Goal: Task Accomplishment & Management: Use online tool/utility

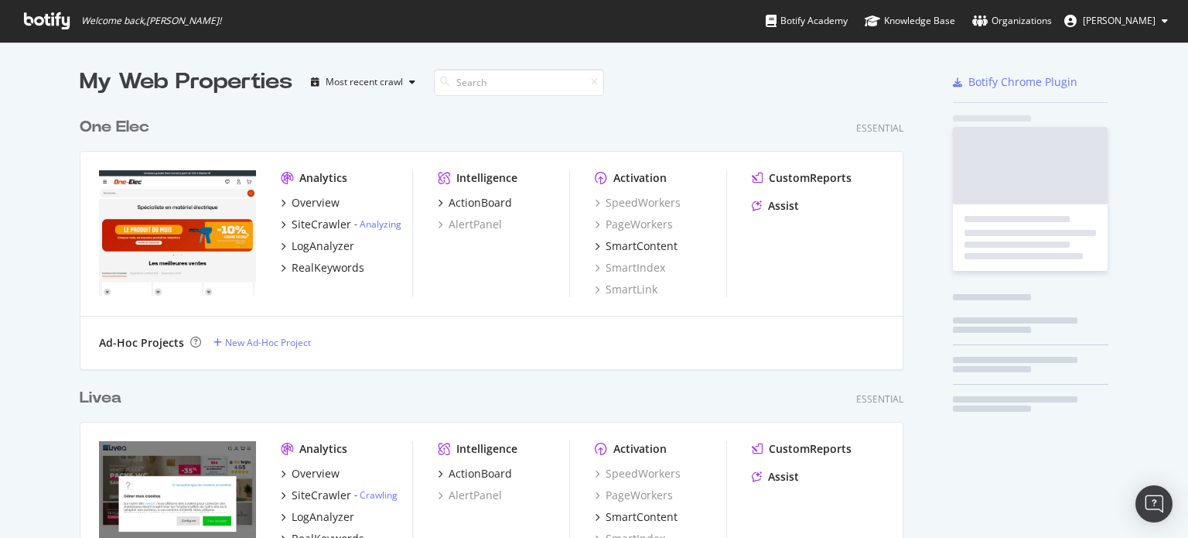
scroll to position [5325, 825]
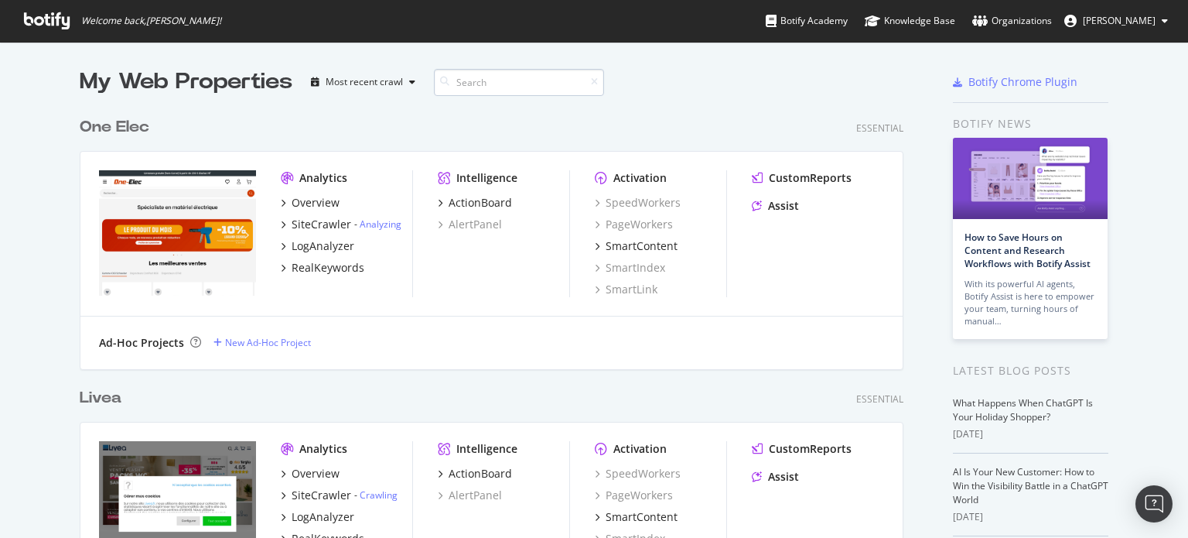
click at [478, 85] on input at bounding box center [519, 82] width 170 height 27
click at [454, 92] on input at bounding box center [519, 82] width 170 height 27
click at [462, 76] on input at bounding box center [519, 82] width 170 height 27
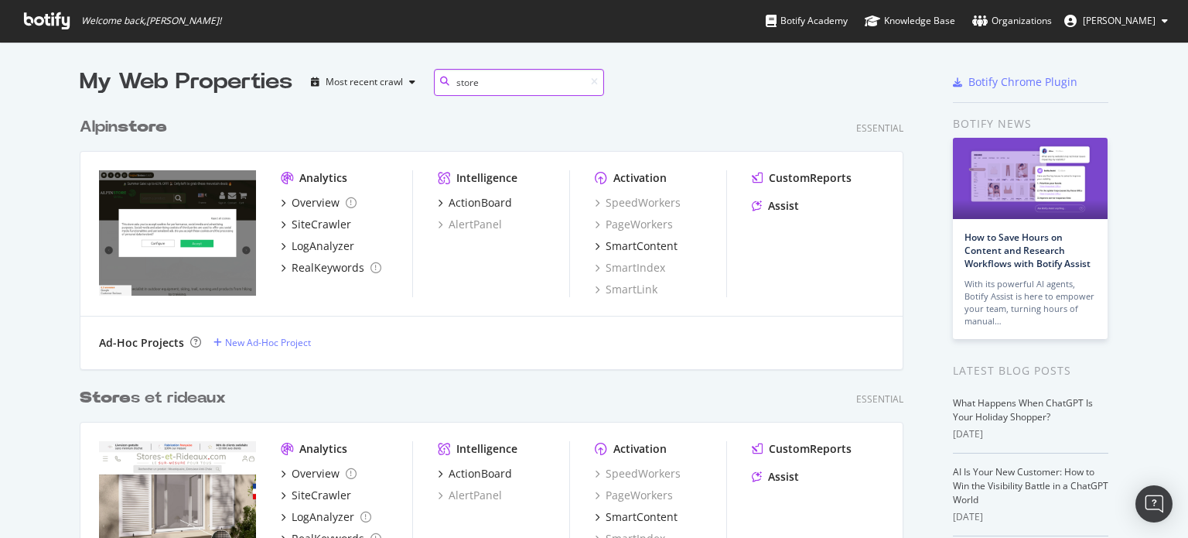
scroll to position [529, 825]
type input "s"
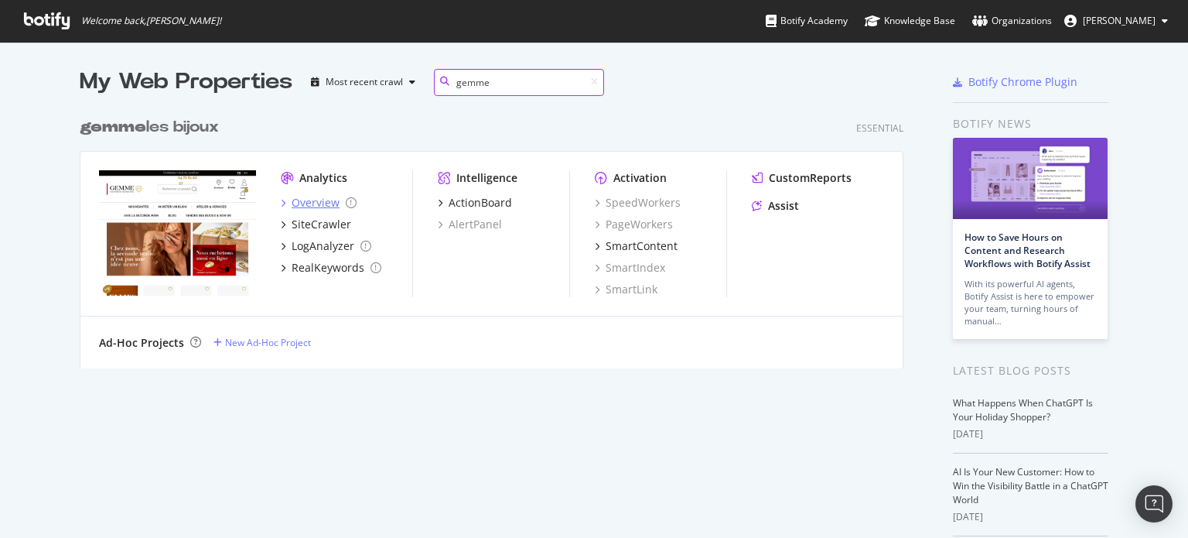
type input "gemme"
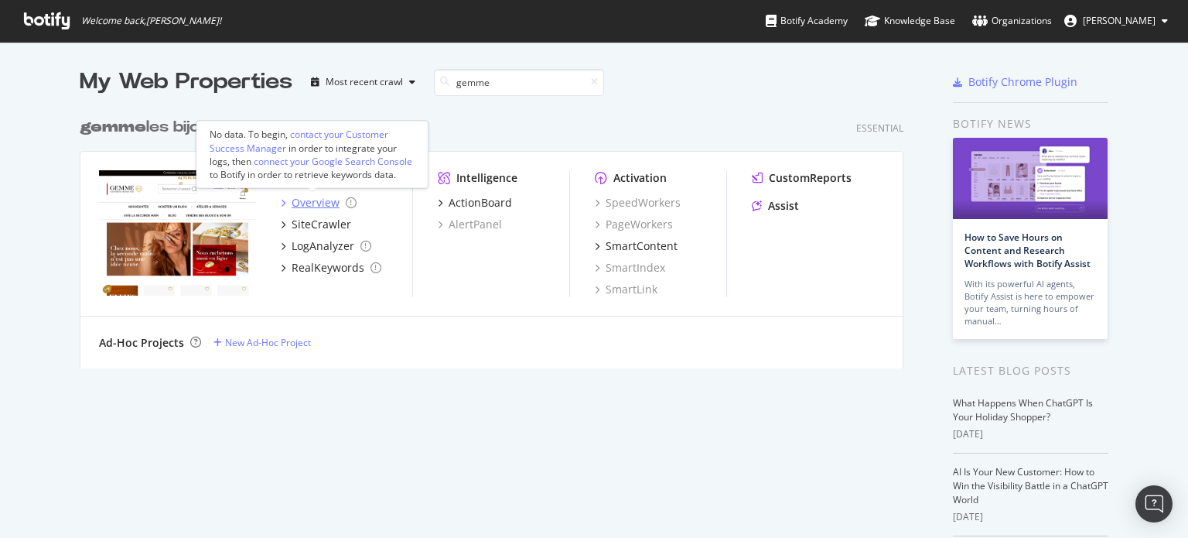
click at [300, 206] on div "Overview" at bounding box center [316, 202] width 48 height 15
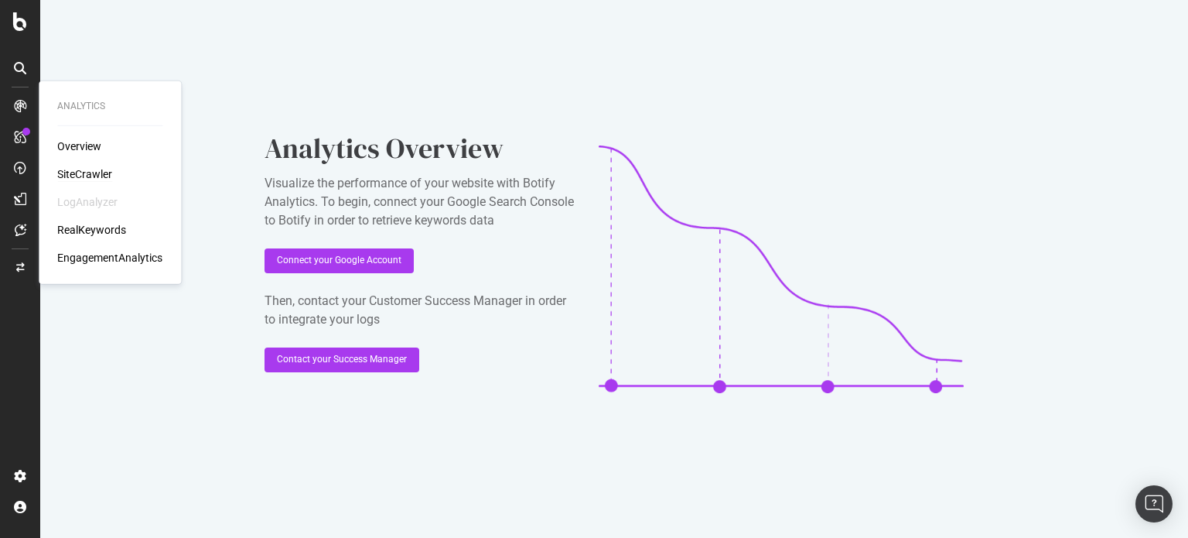
click at [94, 171] on div "SiteCrawler" at bounding box center [84, 173] width 55 height 15
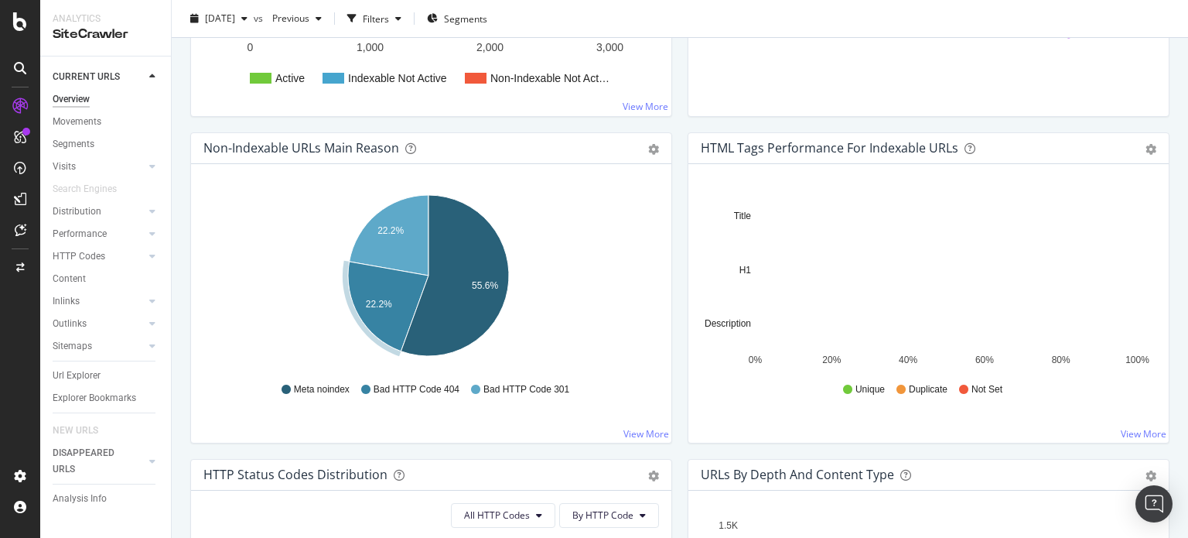
scroll to position [464, 0]
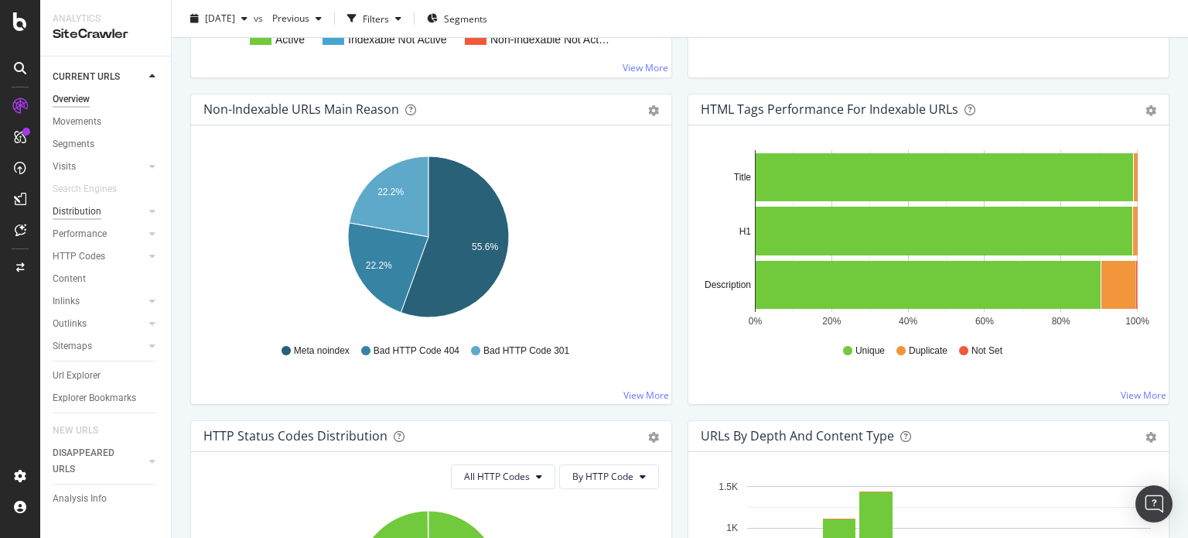
click at [70, 210] on div "Distribution" at bounding box center [77, 211] width 49 height 16
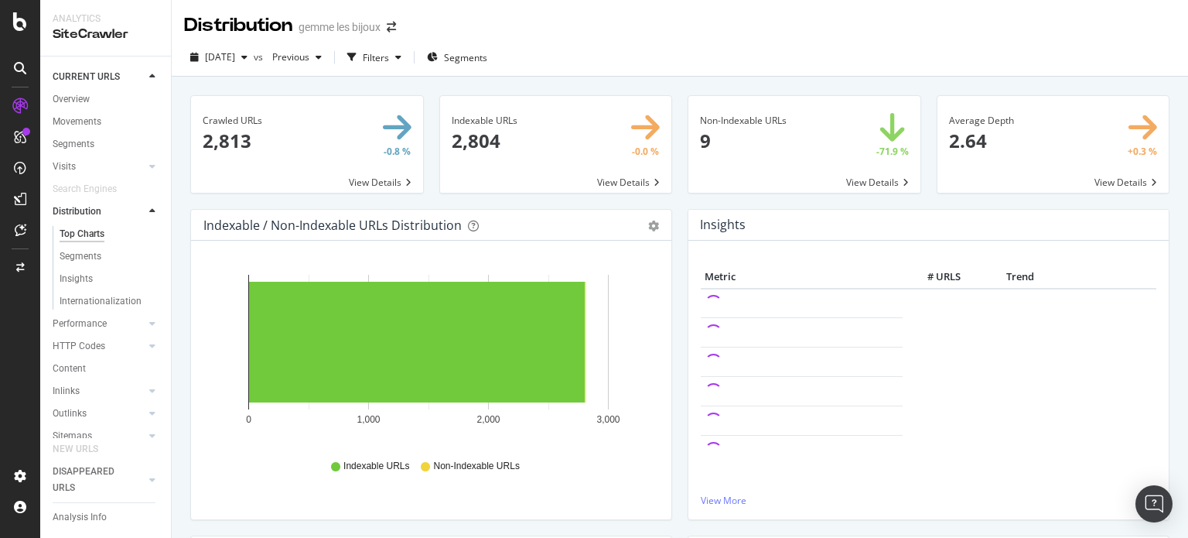
click at [979, 132] on span at bounding box center [1054, 144] width 232 height 97
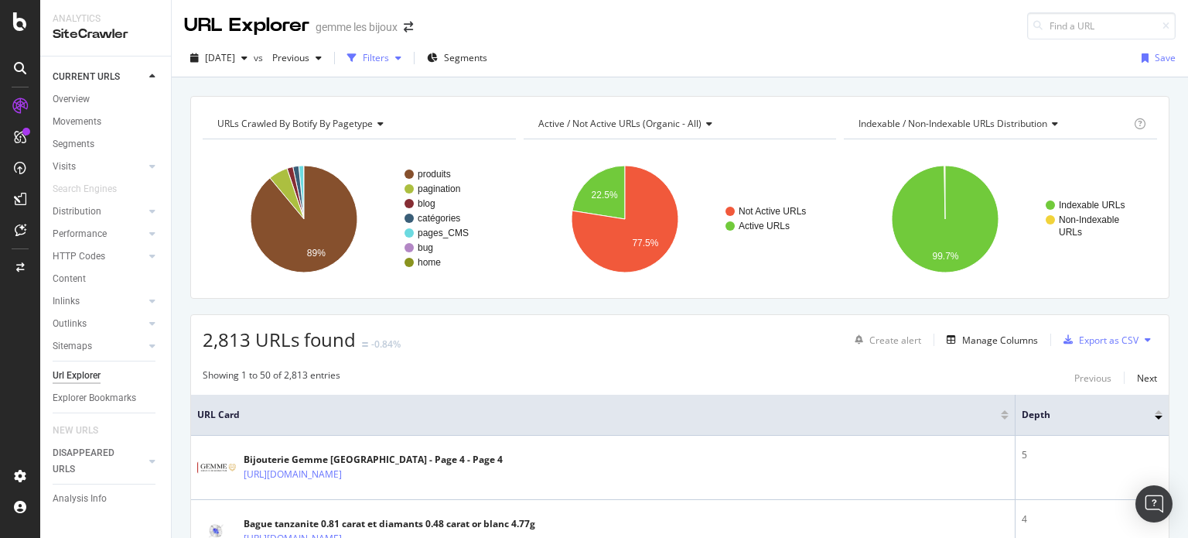
click at [389, 56] on div "Filters" at bounding box center [376, 57] width 26 height 13
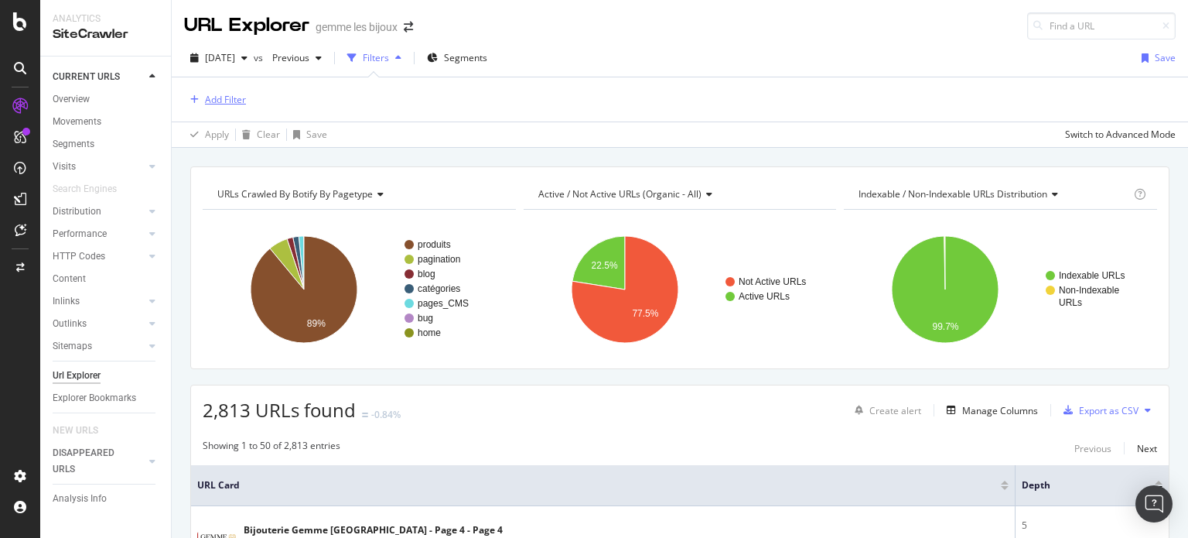
click at [214, 104] on div "Add Filter" at bounding box center [225, 99] width 41 height 13
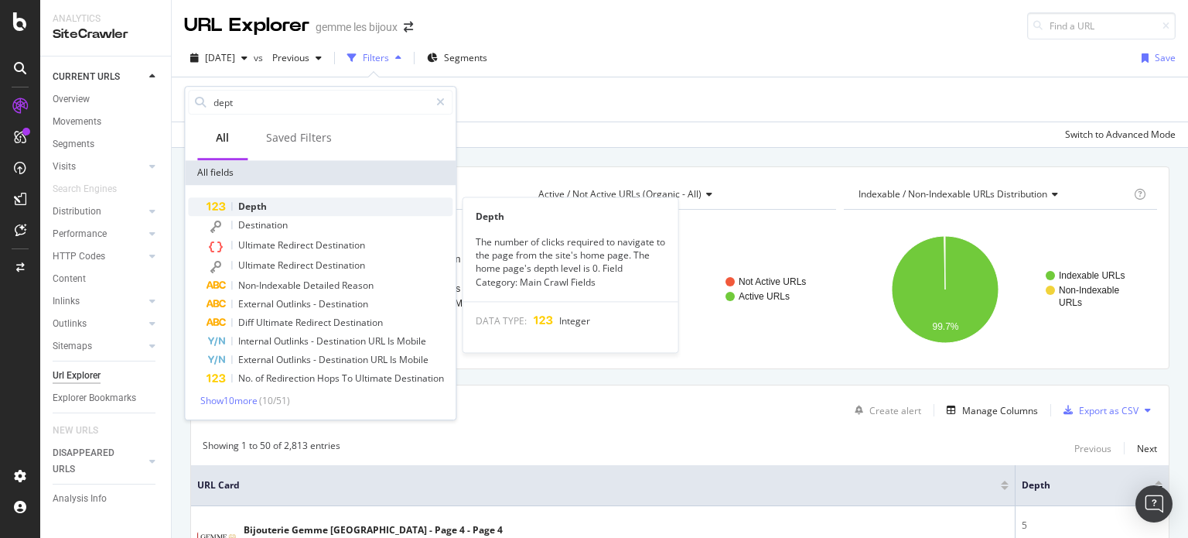
type input "dept"
click at [284, 201] on div "Depth" at bounding box center [330, 206] width 246 height 19
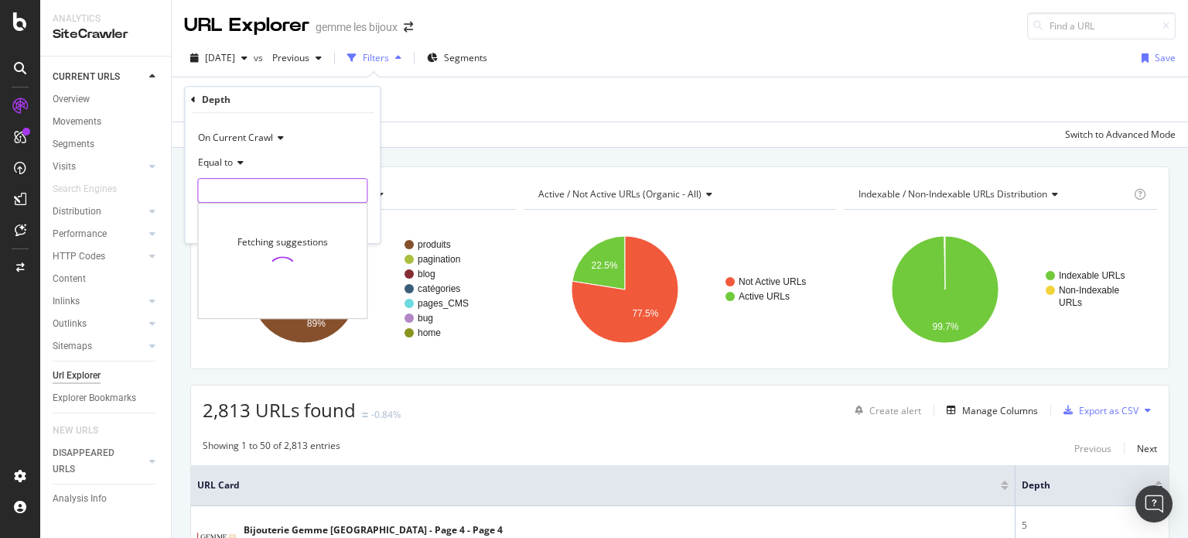
click at [281, 188] on input "number" at bounding box center [282, 190] width 170 height 25
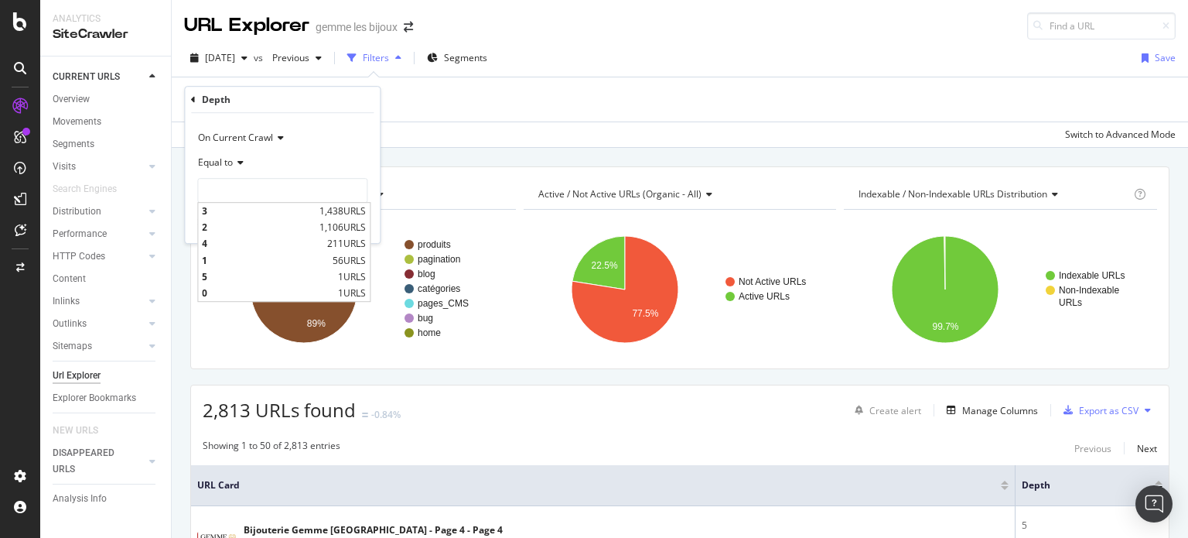
click at [237, 163] on icon at bounding box center [238, 162] width 11 height 9
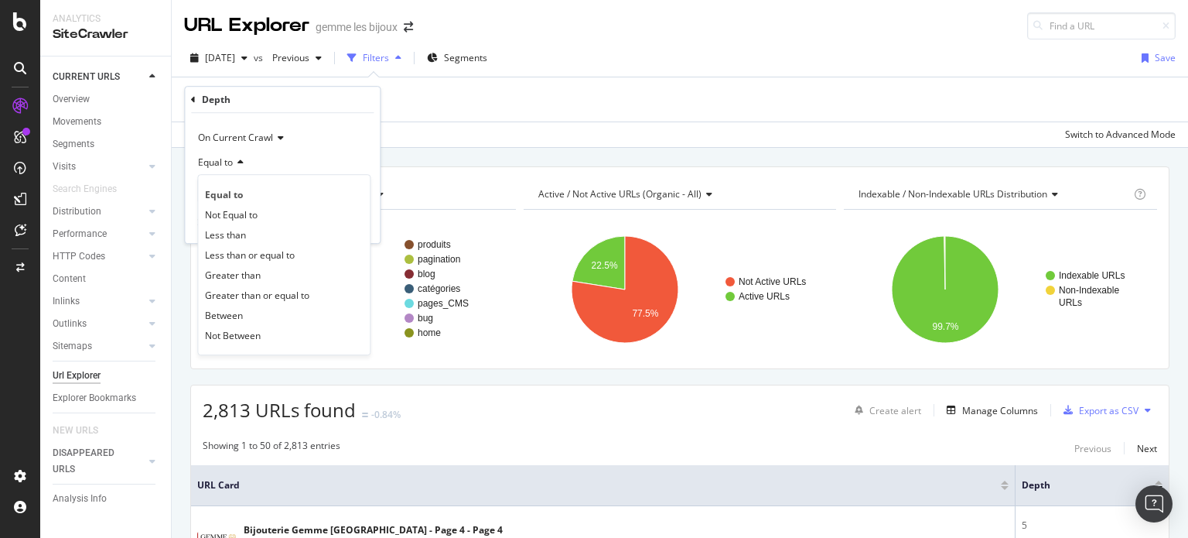
click at [238, 278] on span "Greater than" at bounding box center [233, 274] width 56 height 13
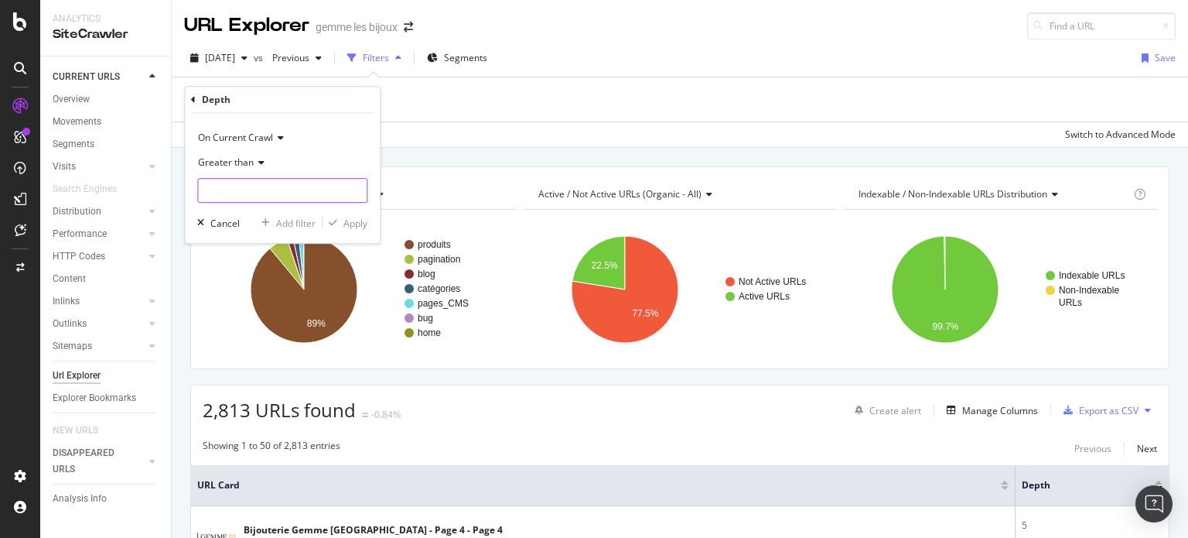
click at [237, 191] on input "number" at bounding box center [282, 190] width 170 height 25
type input "3"
click at [354, 225] on div "Apply" at bounding box center [355, 223] width 24 height 13
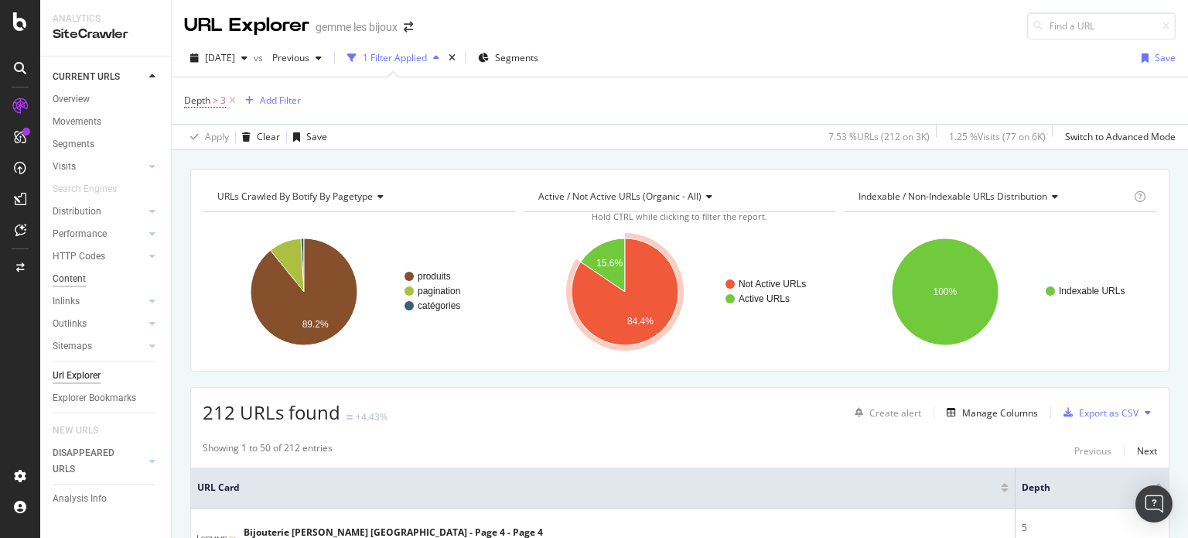
drag, startPoint x: 71, startPoint y: 281, endPoint x: 84, endPoint y: 277, distance: 13.7
click at [71, 281] on div "Content" at bounding box center [69, 279] width 33 height 16
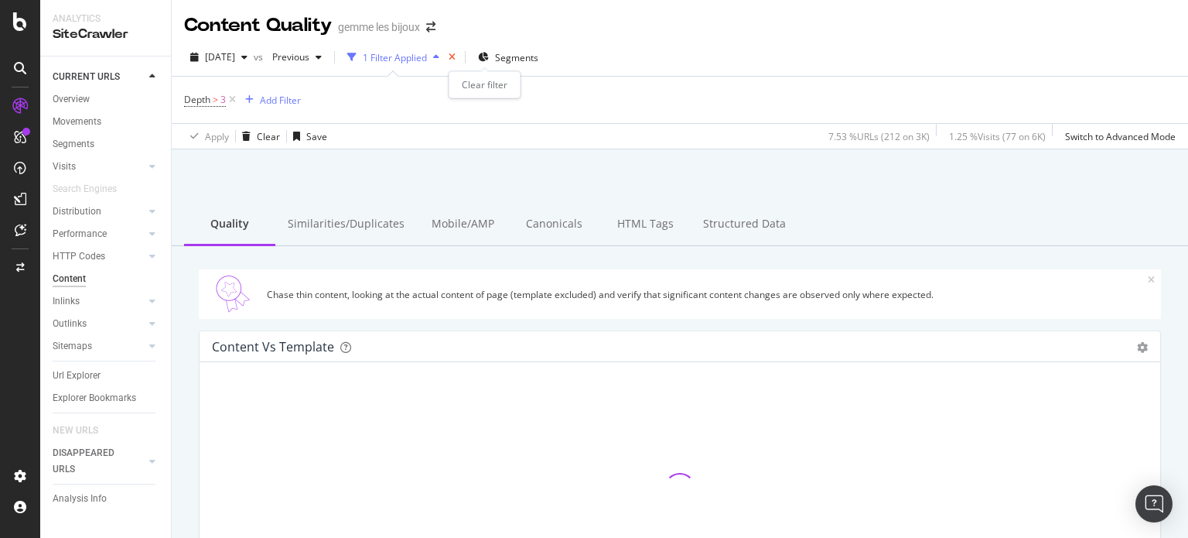
click at [456, 55] on icon "times" at bounding box center [452, 57] width 7 height 9
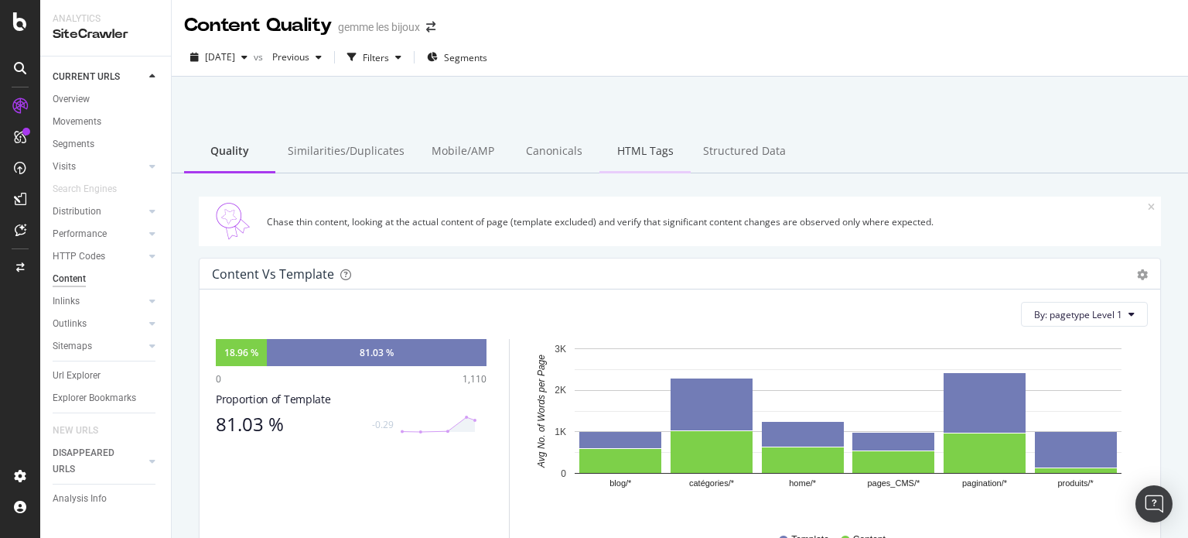
click at [633, 155] on div "HTML Tags" at bounding box center [645, 152] width 91 height 43
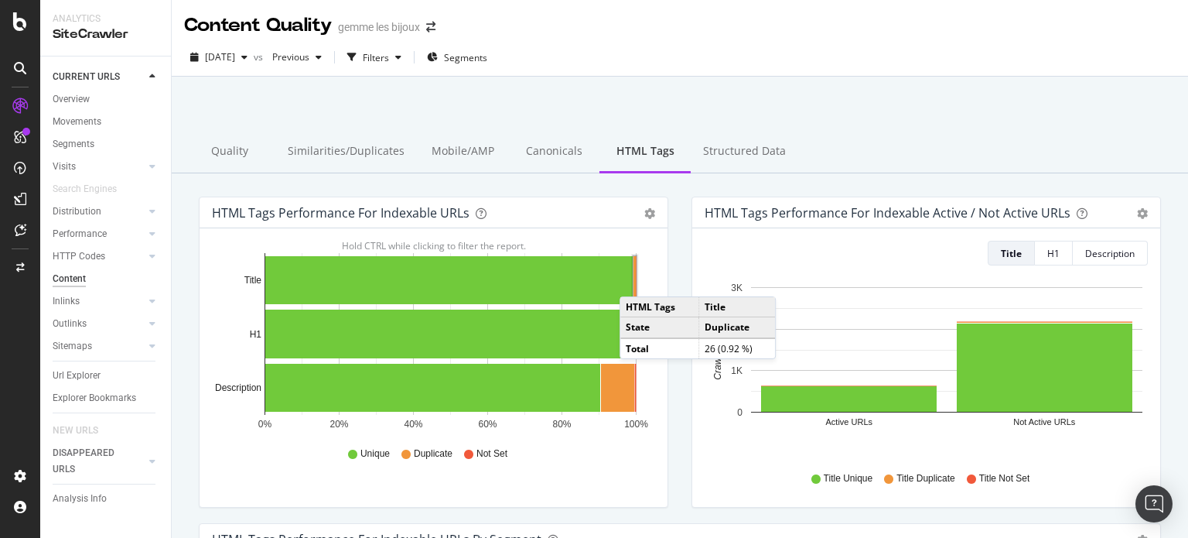
click at [635, 281] on rect "A chart." at bounding box center [635, 280] width 3 height 48
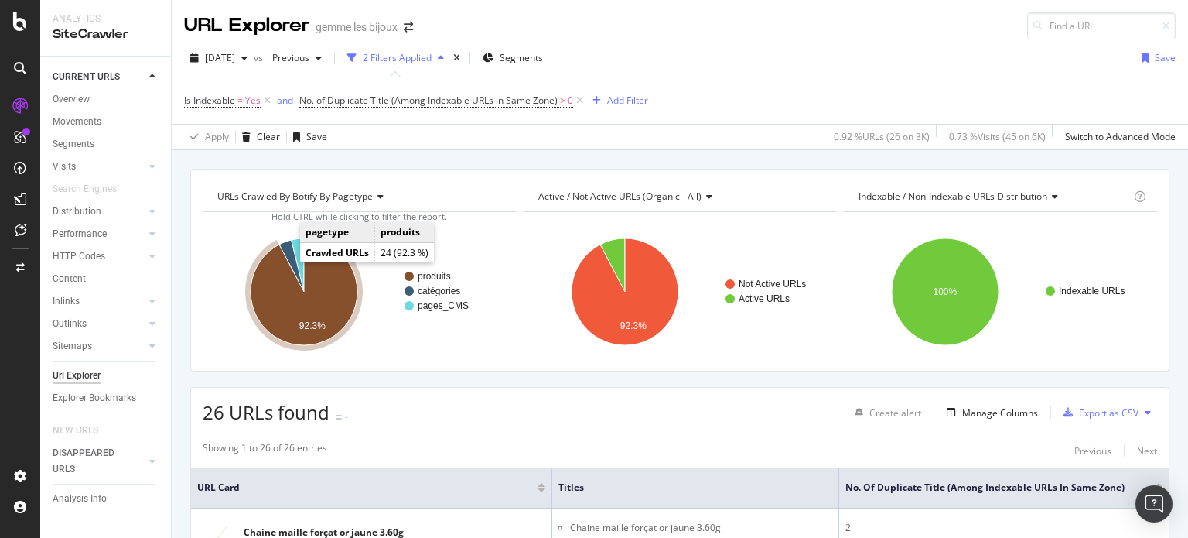
click at [283, 285] on icon "A chart." at bounding box center [304, 291] width 107 height 107
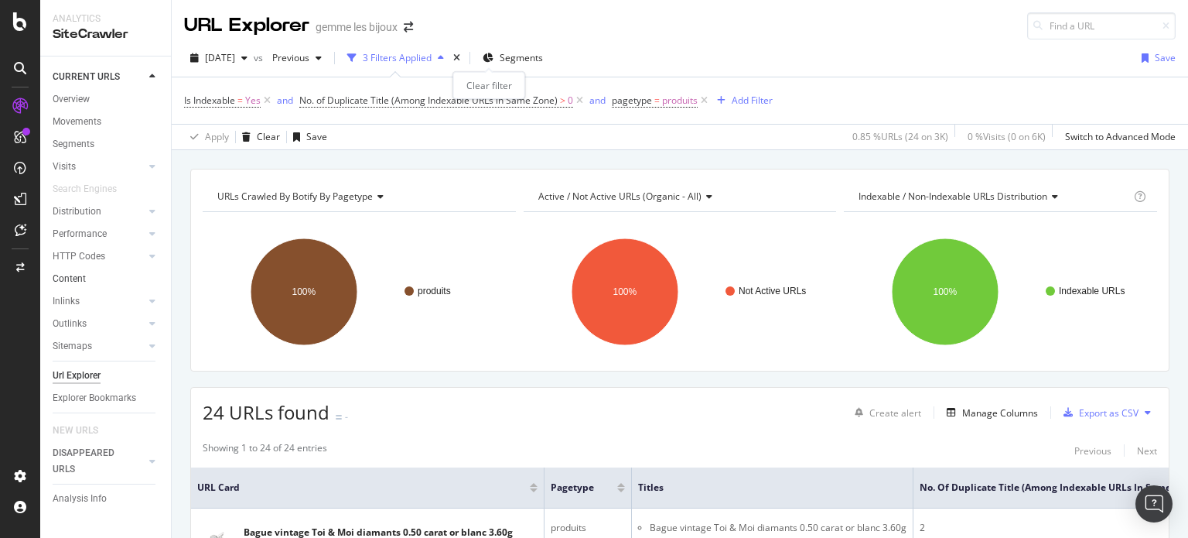
drag, startPoint x: 487, startPoint y: 58, endPoint x: 117, endPoint y: 271, distance: 427.3
click at [460, 58] on icon "times" at bounding box center [456, 57] width 7 height 9
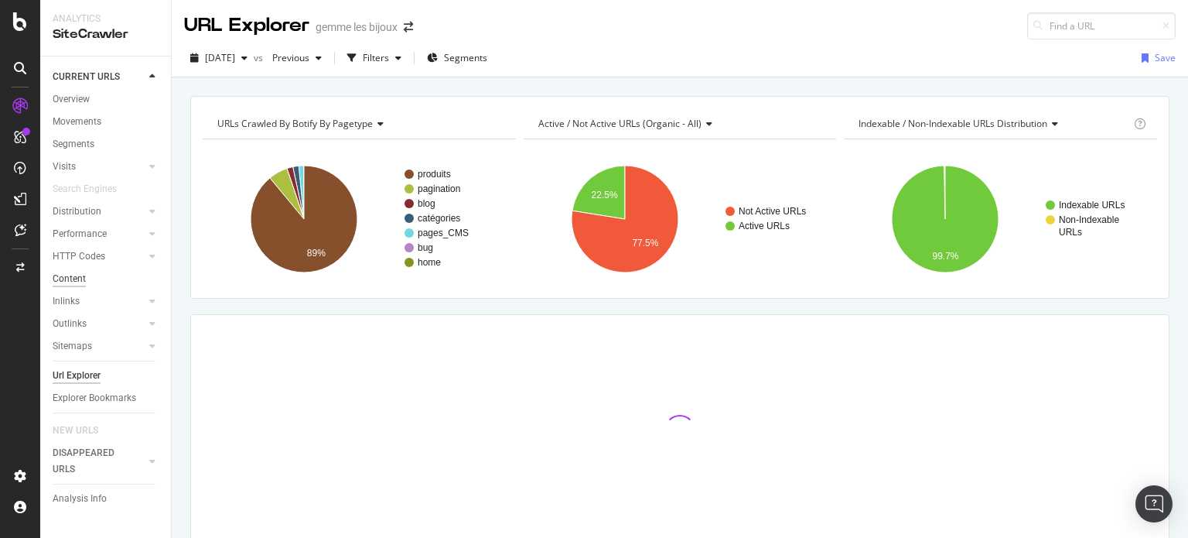
click at [67, 277] on div "Content" at bounding box center [69, 279] width 33 height 16
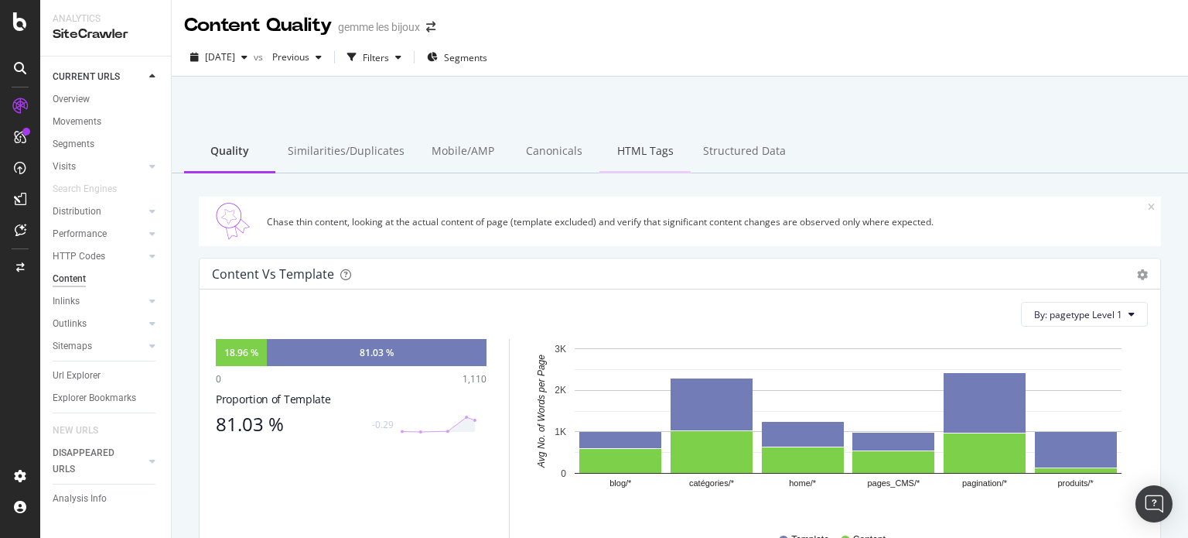
click at [617, 144] on div "HTML Tags" at bounding box center [645, 152] width 91 height 43
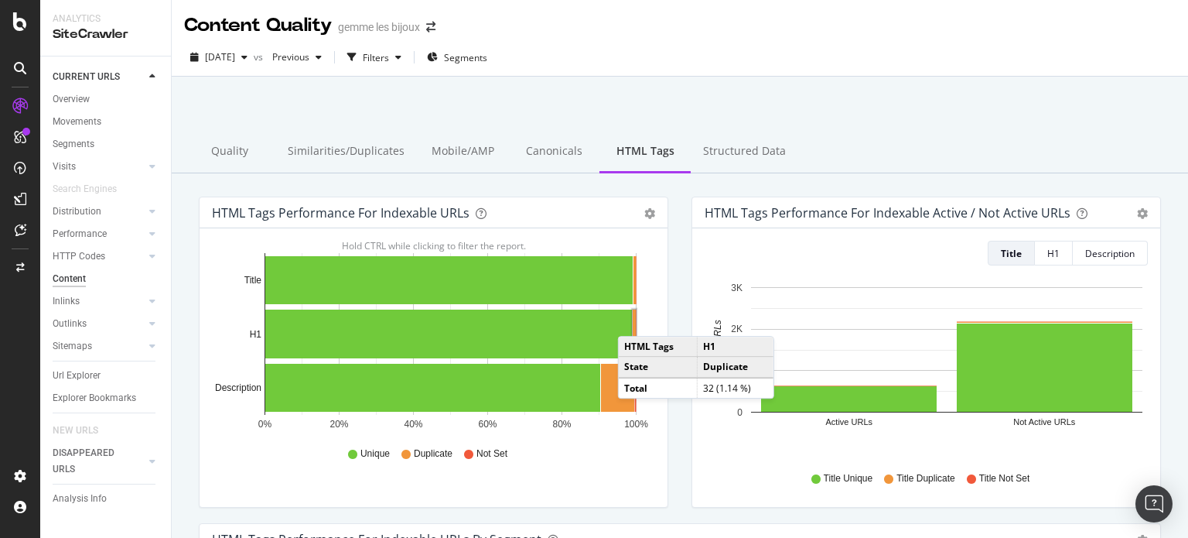
click at [634, 320] on rect "A chart." at bounding box center [634, 333] width 3 height 49
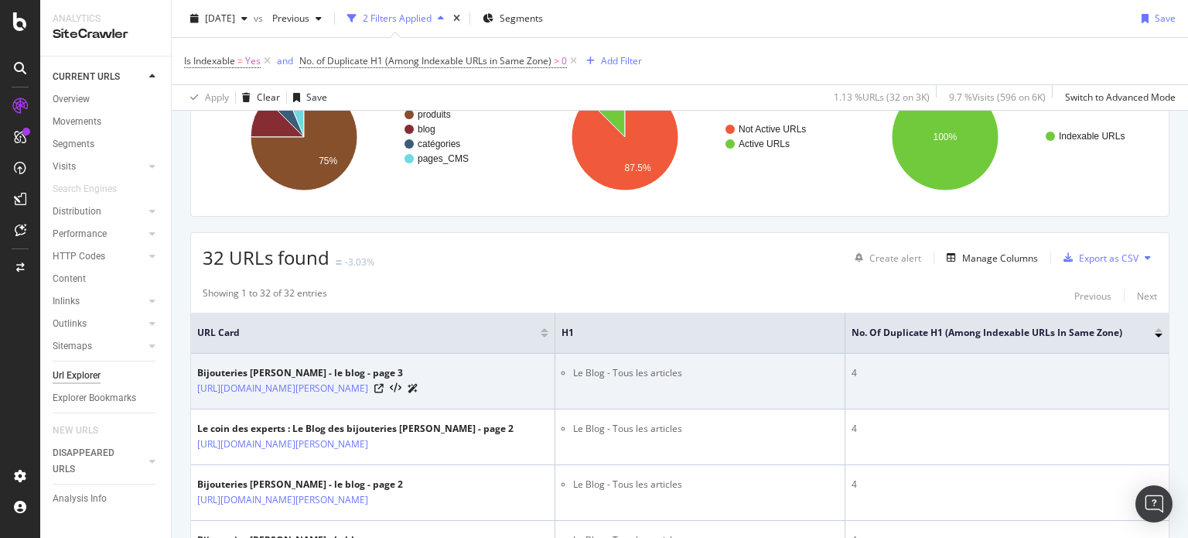
scroll to position [77, 0]
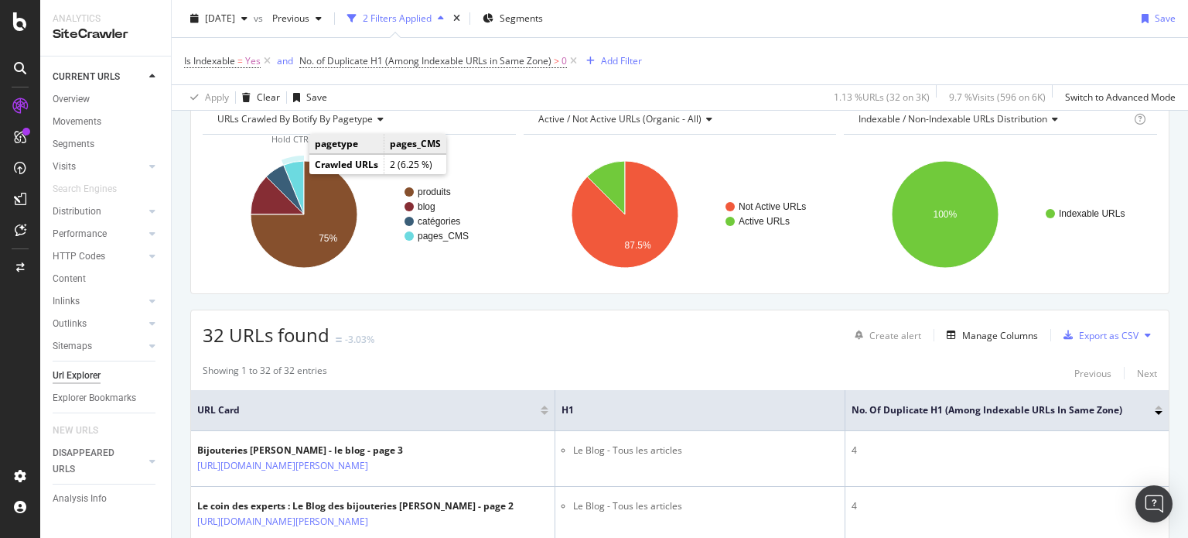
click at [297, 172] on icon "A chart." at bounding box center [294, 187] width 20 height 53
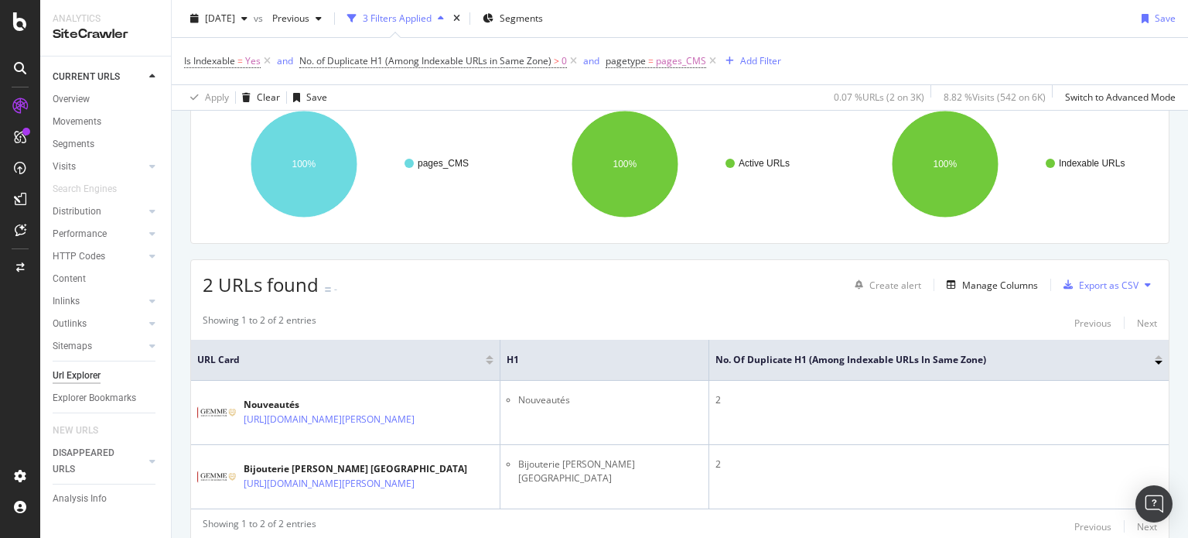
scroll to position [155, 0]
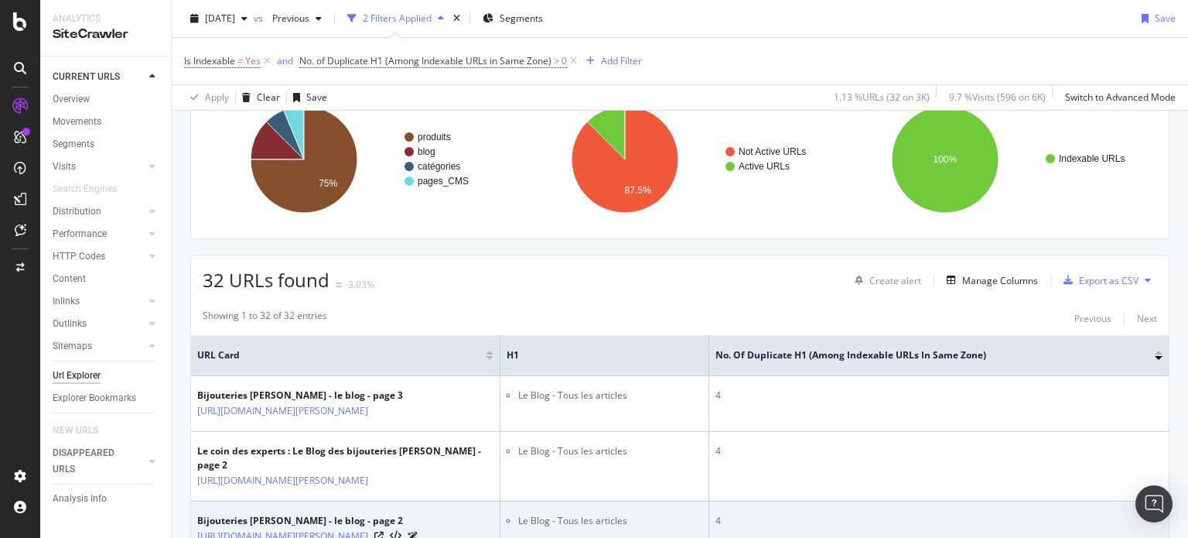
scroll to position [77, 0]
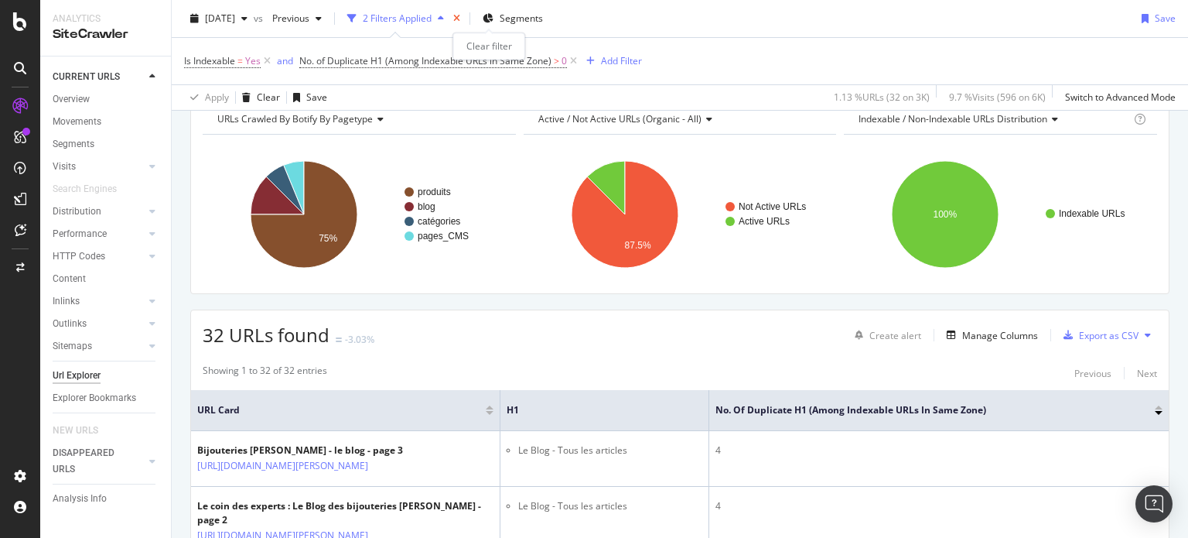
click at [460, 19] on icon "times" at bounding box center [456, 18] width 7 height 9
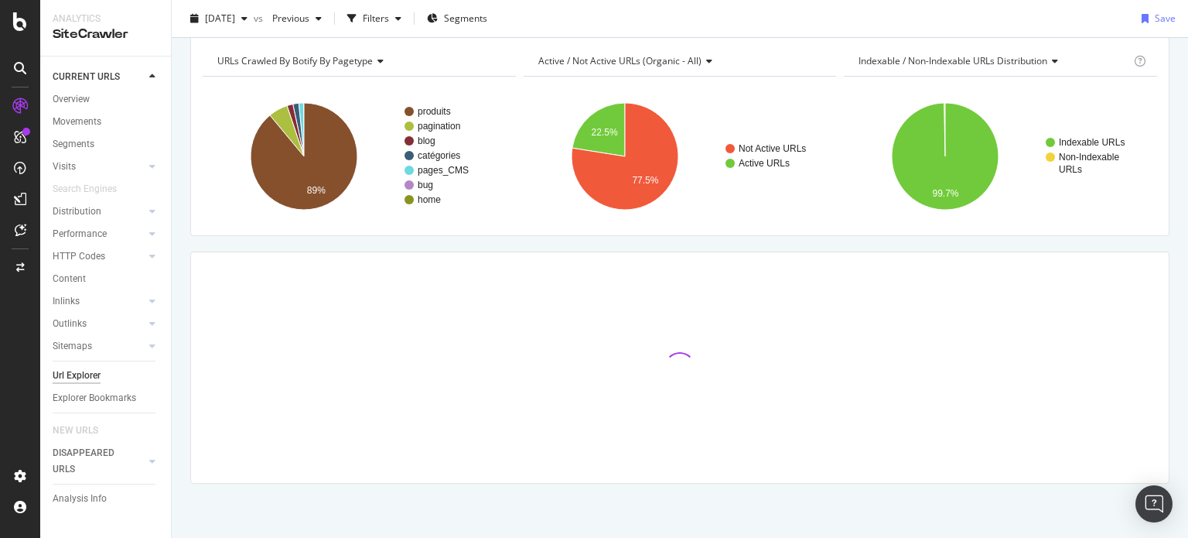
scroll to position [5, 0]
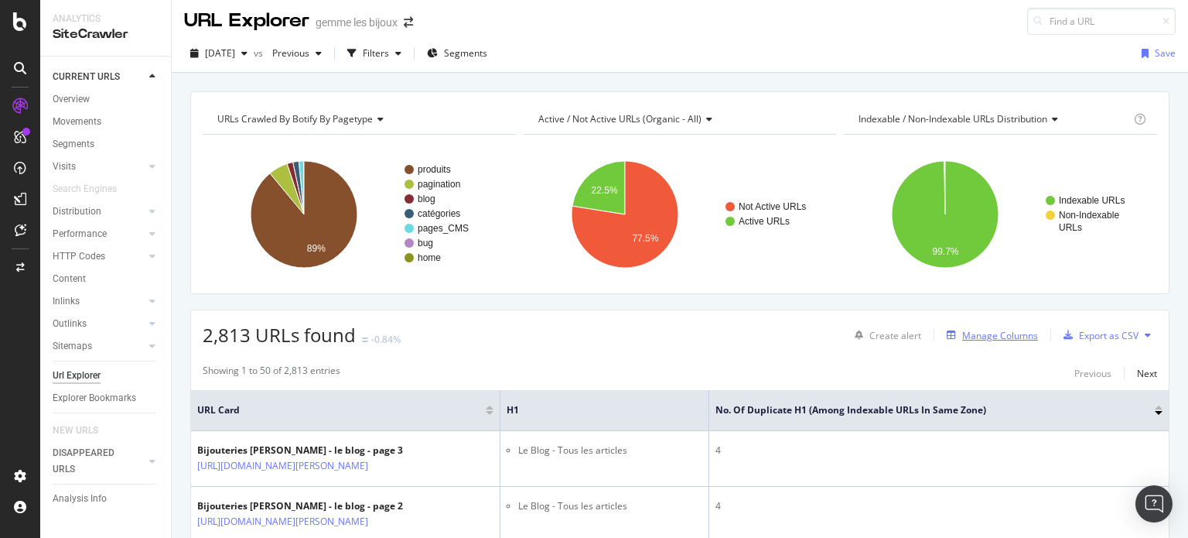
click at [982, 334] on div "Manage Columns" at bounding box center [1000, 335] width 76 height 13
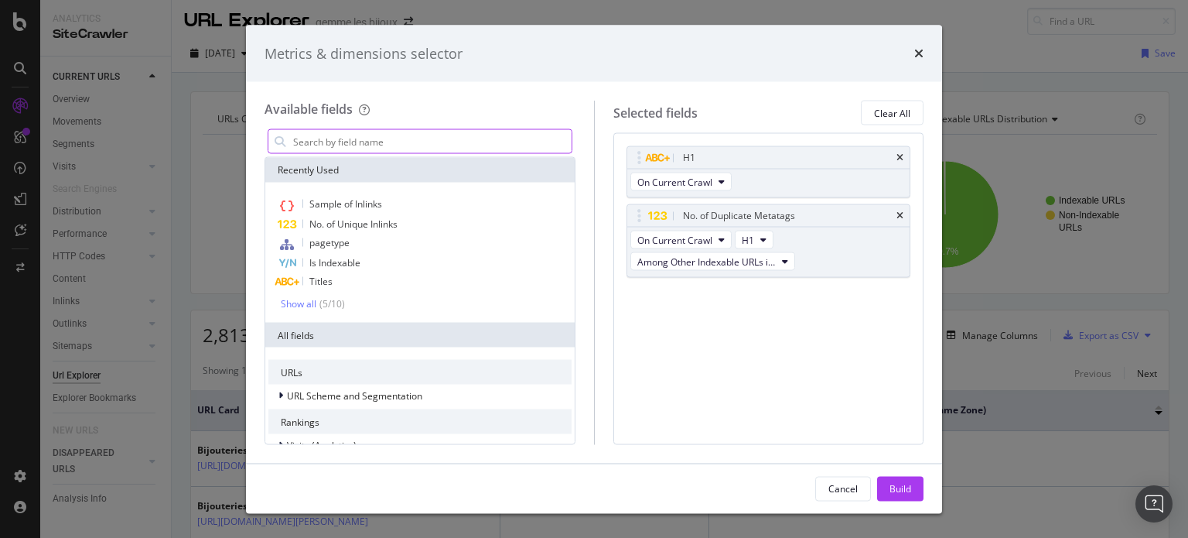
click at [329, 133] on input "modal" at bounding box center [432, 141] width 280 height 23
click at [897, 213] on icon "times" at bounding box center [900, 215] width 7 height 9
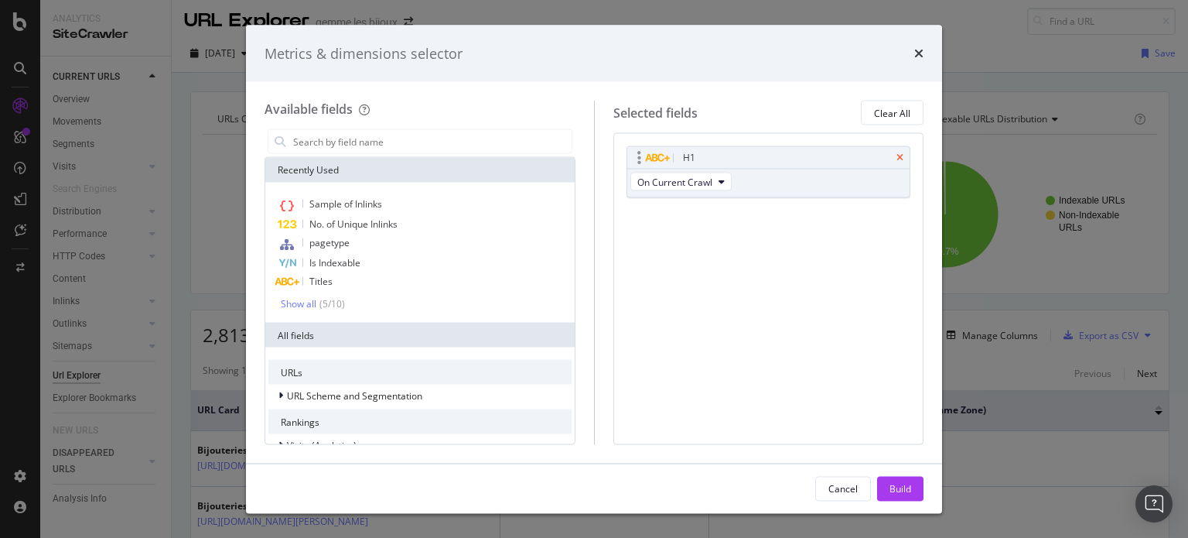
click at [900, 156] on icon "times" at bounding box center [900, 157] width 7 height 9
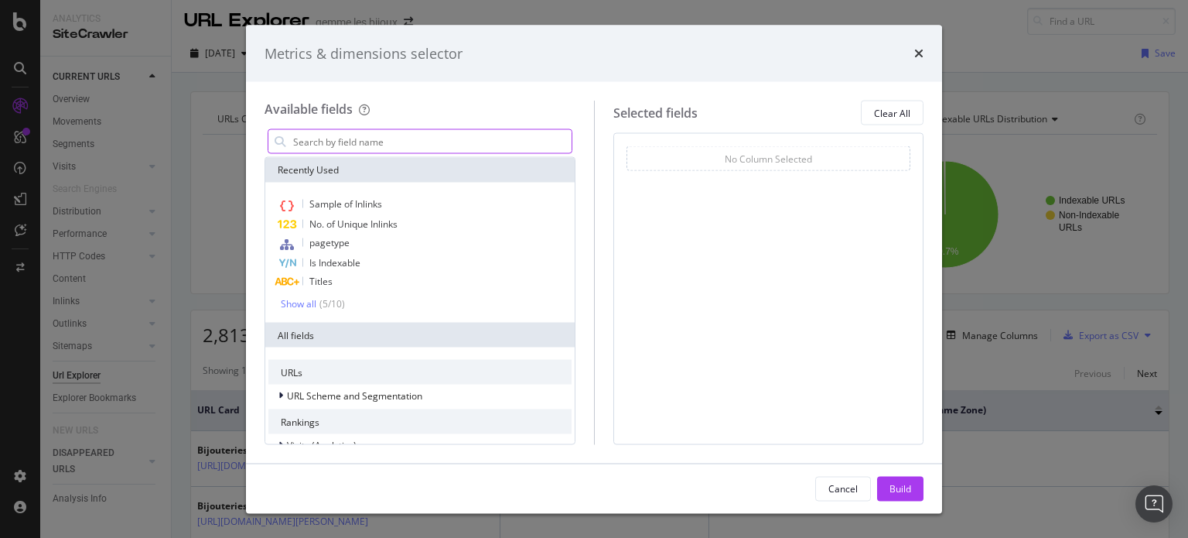
click at [381, 137] on input "modal" at bounding box center [432, 141] width 280 height 23
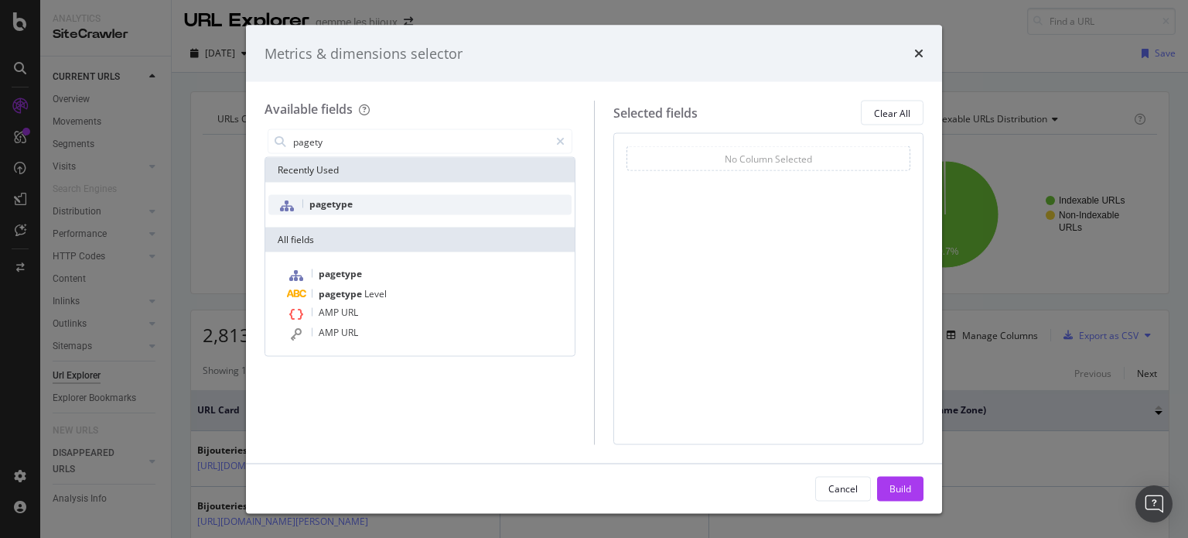
click at [347, 209] on span "pagetype" at bounding box center [330, 203] width 43 height 13
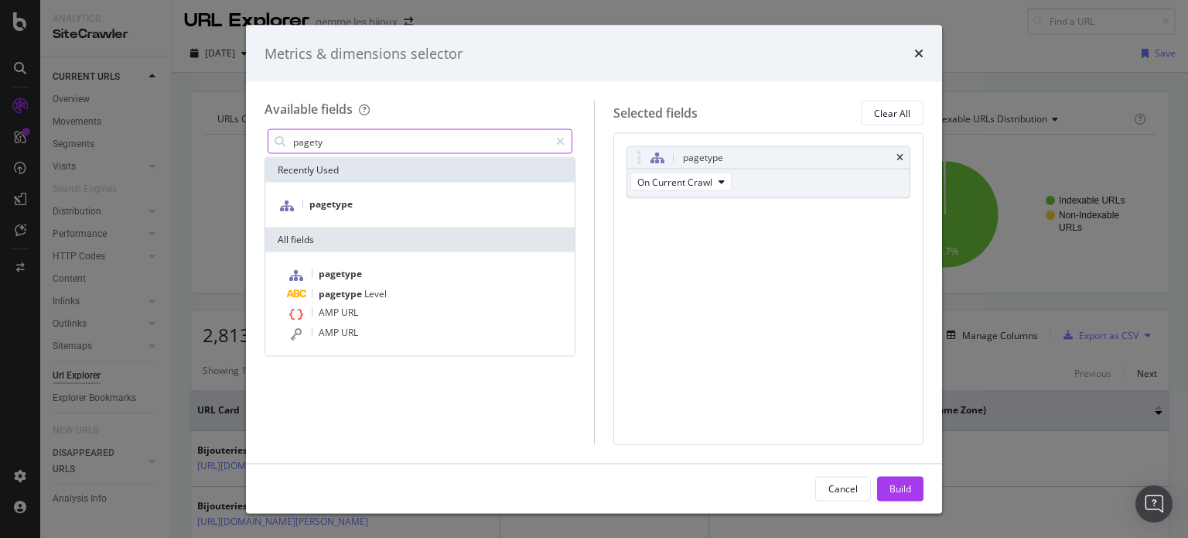
click at [358, 139] on input "pagety" at bounding box center [421, 141] width 258 height 23
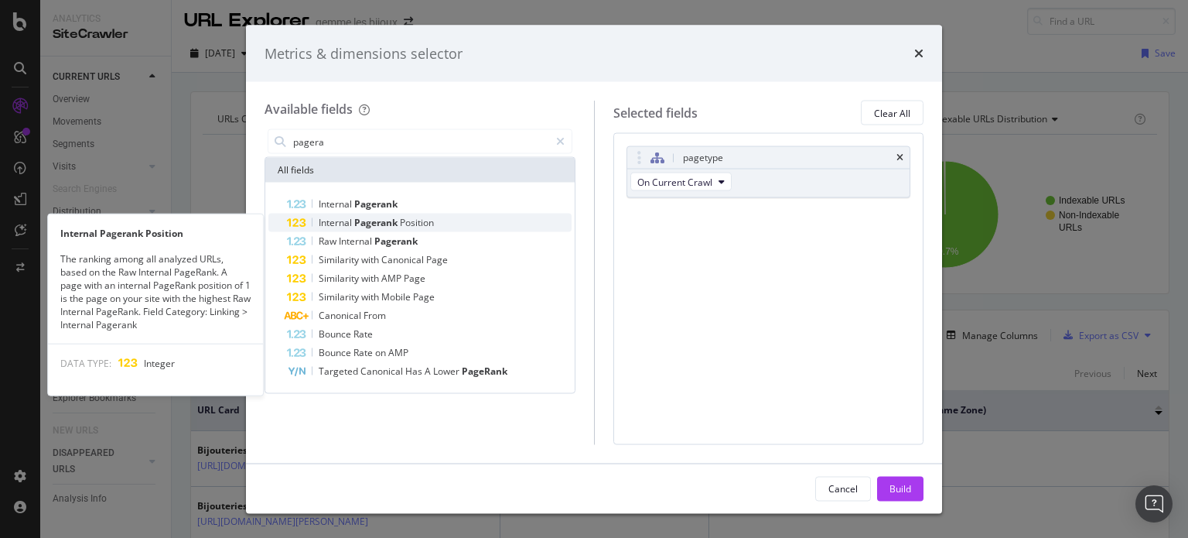
click at [391, 216] on span "Pagerank" at bounding box center [377, 222] width 46 height 13
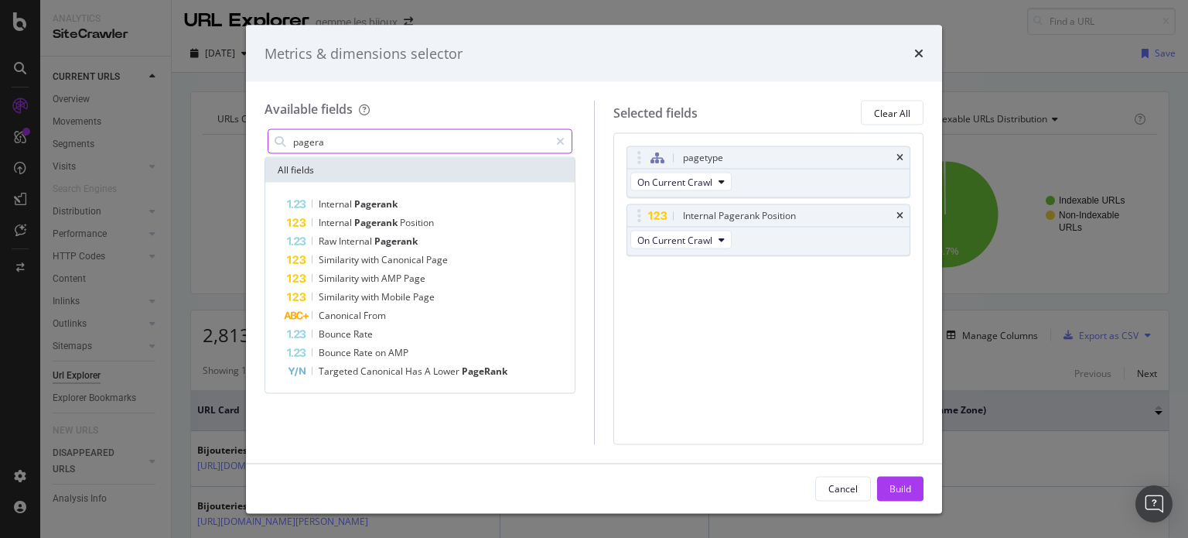
click at [388, 140] on input "pagera" at bounding box center [421, 141] width 258 height 23
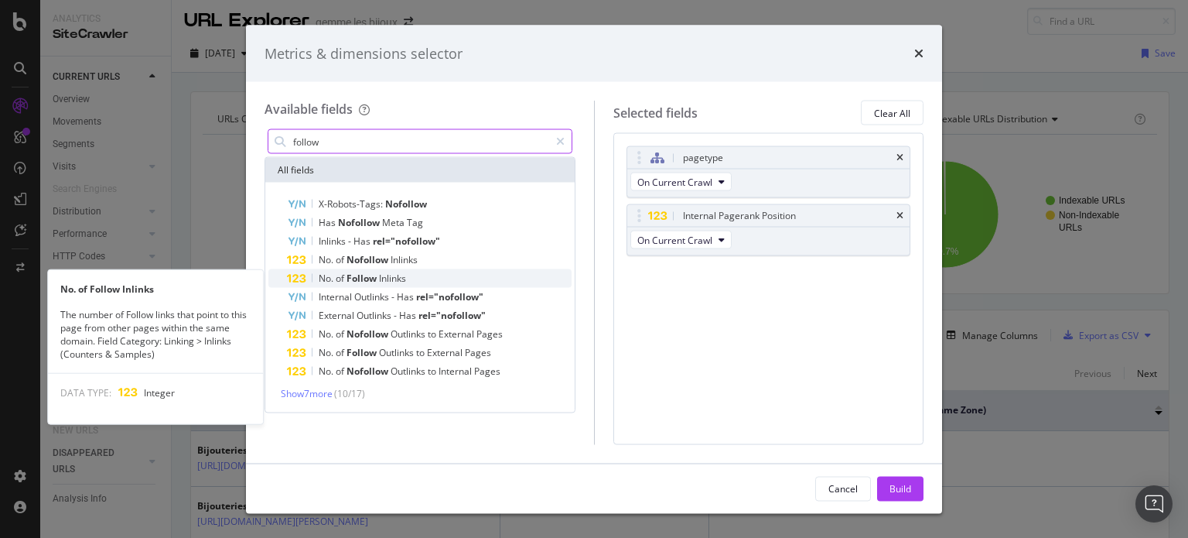
type input "follow"
click at [405, 277] on span "Inlinks" at bounding box center [392, 278] width 27 height 13
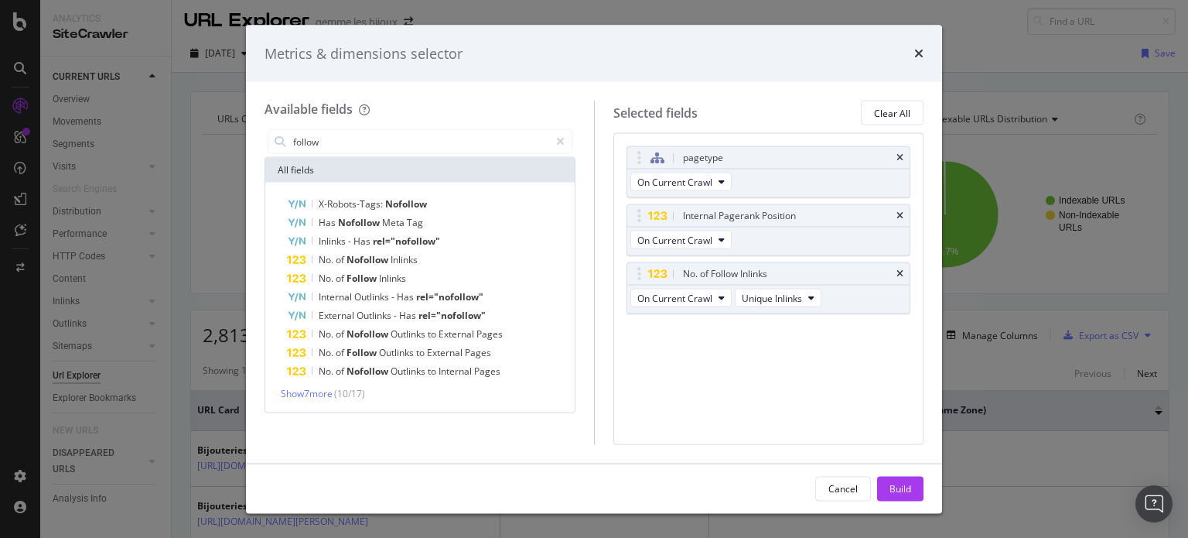
click at [405, 277] on span "Inlinks" at bounding box center [392, 278] width 27 height 13
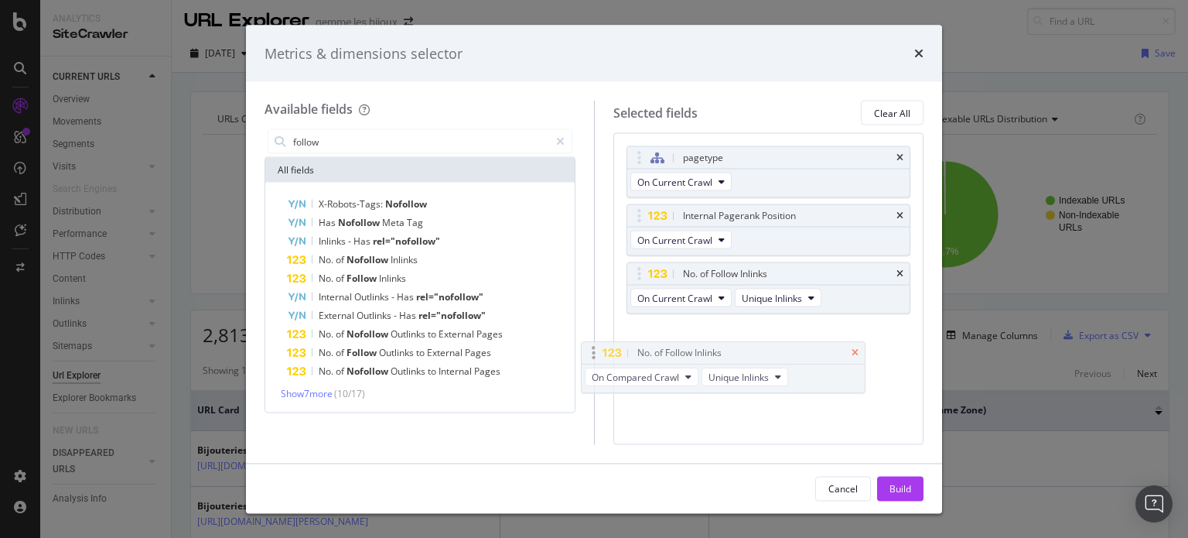
drag, startPoint x: 897, startPoint y: 331, endPoint x: 867, endPoint y: 337, distance: 30.8
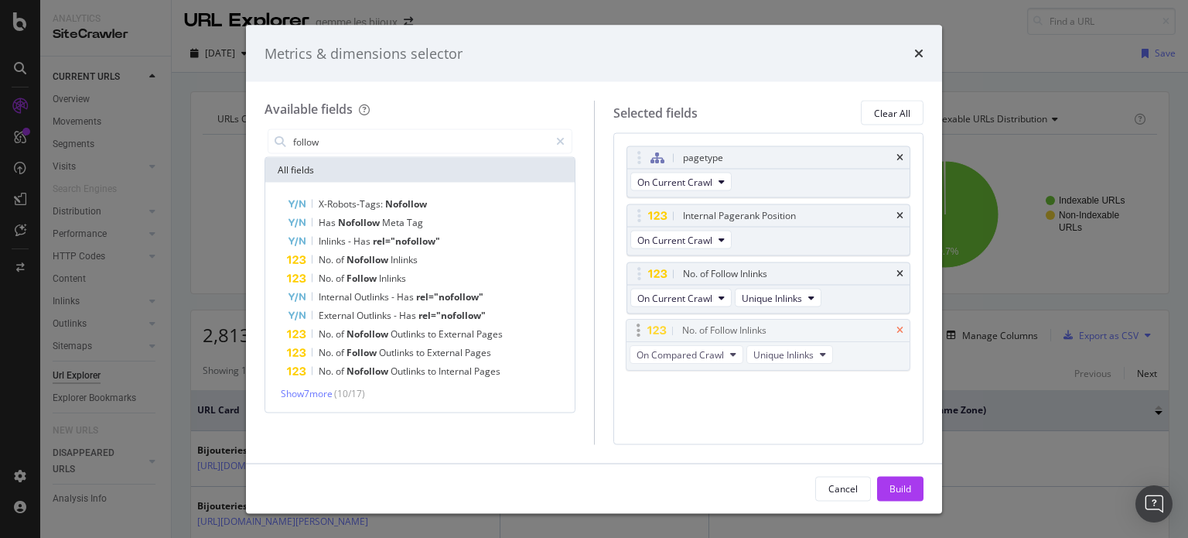
click at [867, 337] on body "Analytics SiteCrawler CURRENT URLS Overview Movements Segments Visits Analysis …" at bounding box center [594, 269] width 1188 height 538
click at [773, 300] on span "Unique Inlinks" at bounding box center [772, 297] width 60 height 13
click at [772, 349] on span "Total Inlinks" at bounding box center [779, 353] width 65 height 14
click at [712, 354] on span "On Compared Crawl" at bounding box center [680, 355] width 87 height 13
click at [683, 384] on span "On Current Crawl" at bounding box center [687, 382] width 89 height 14
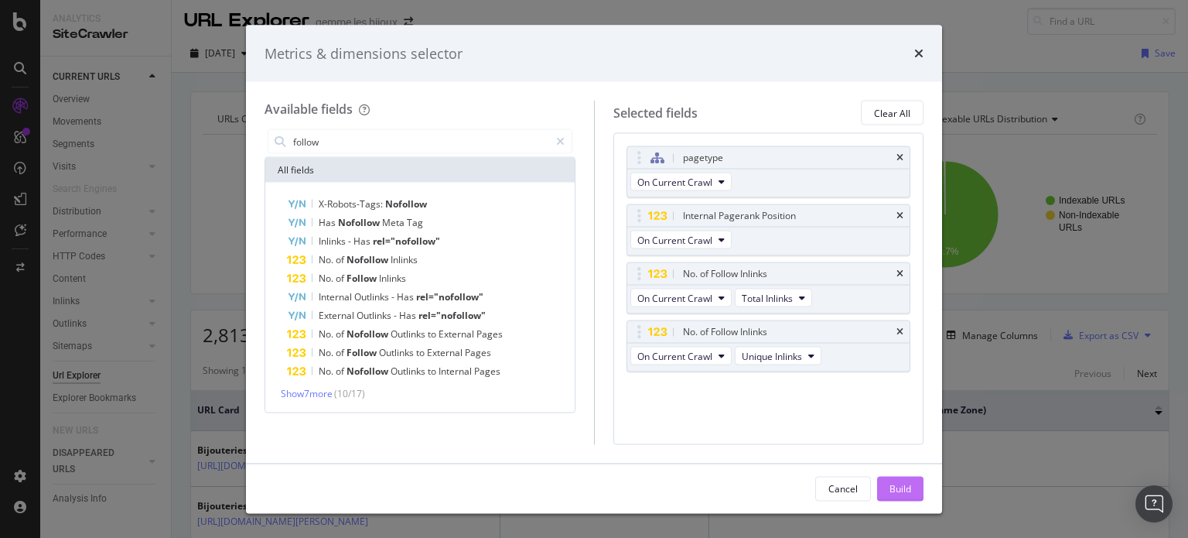
click at [910, 496] on div "Build" at bounding box center [901, 488] width 22 height 23
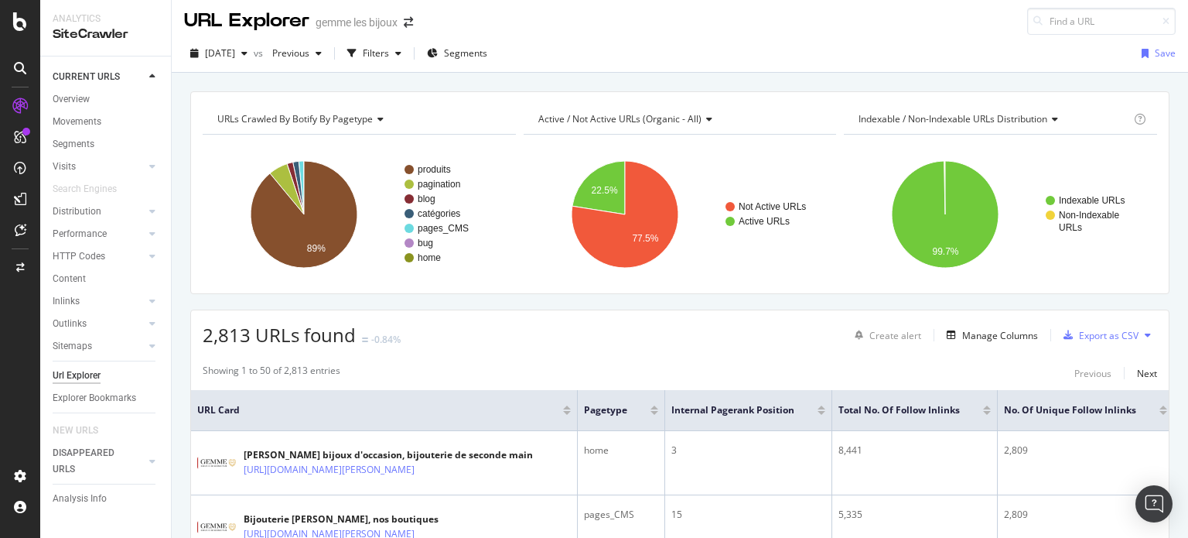
click at [761, 345] on div "2,813 URLs found -0.84% Create alert Manage Columns Export as CSV" at bounding box center [680, 329] width 978 height 38
click at [822, 407] on div at bounding box center [822, 407] width 8 height 4
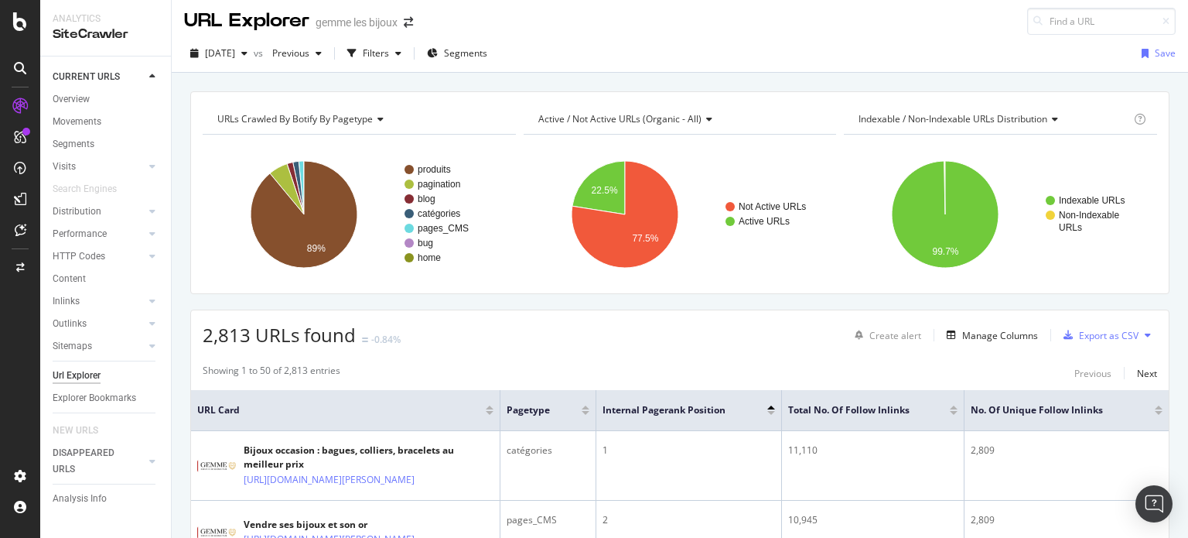
click at [671, 367] on div "Showing 1 to 50 of 2,813 entries Previous Next" at bounding box center [680, 373] width 978 height 19
click at [658, 341] on div "2,813 URLs found -0.84% Create alert Manage Columns Export as CSV" at bounding box center [680, 329] width 978 height 38
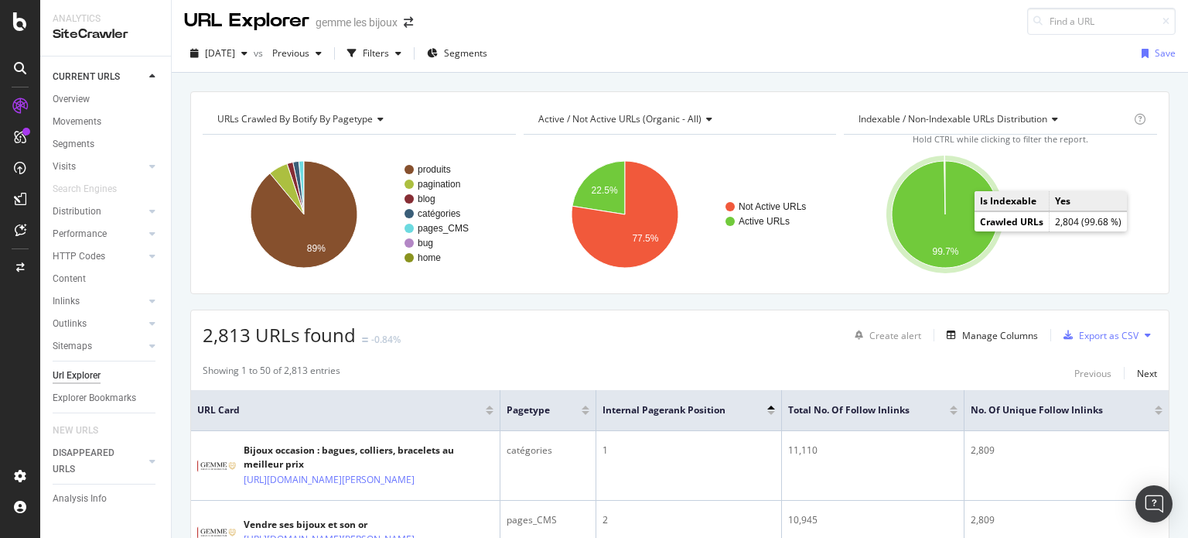
click at [955, 222] on icon "A chart." at bounding box center [945, 214] width 107 height 107
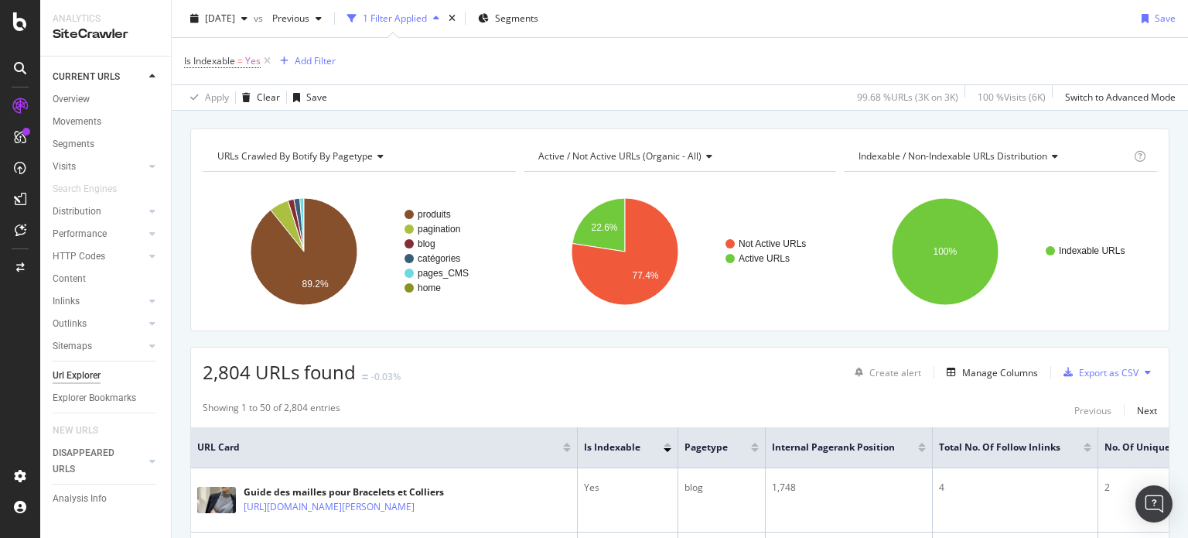
scroll to position [5, 0]
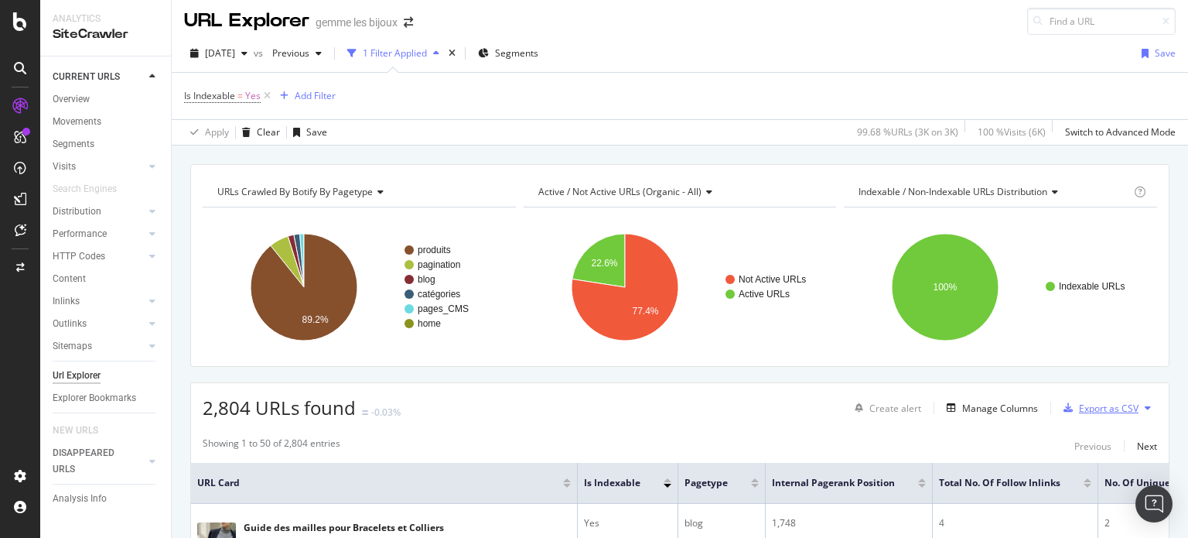
click at [1108, 409] on div "Export as CSV" at bounding box center [1109, 408] width 60 height 13
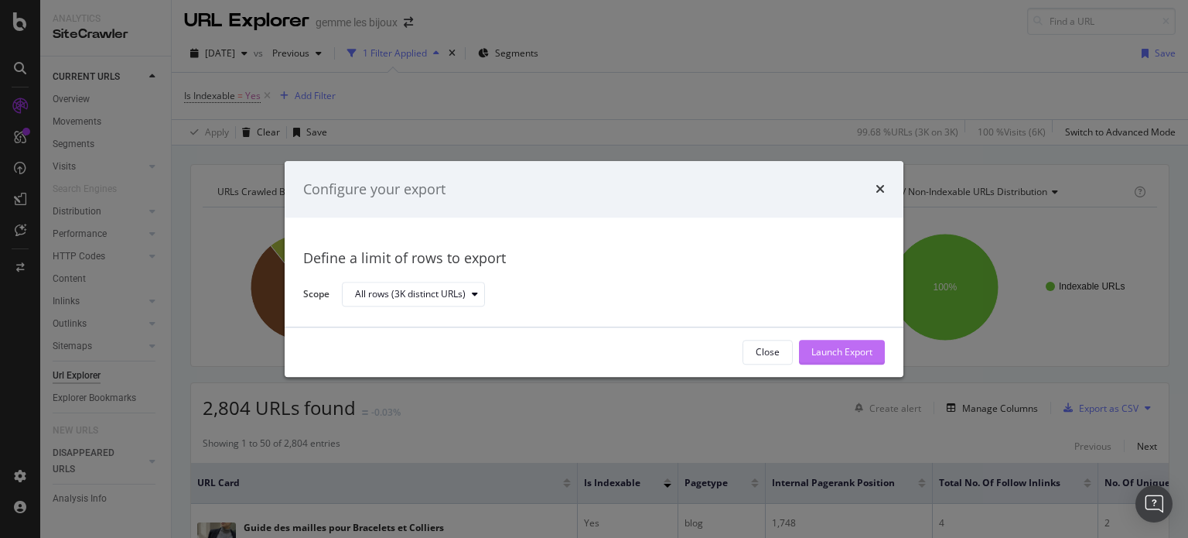
click at [850, 347] on div "Launch Export" at bounding box center [842, 352] width 61 height 13
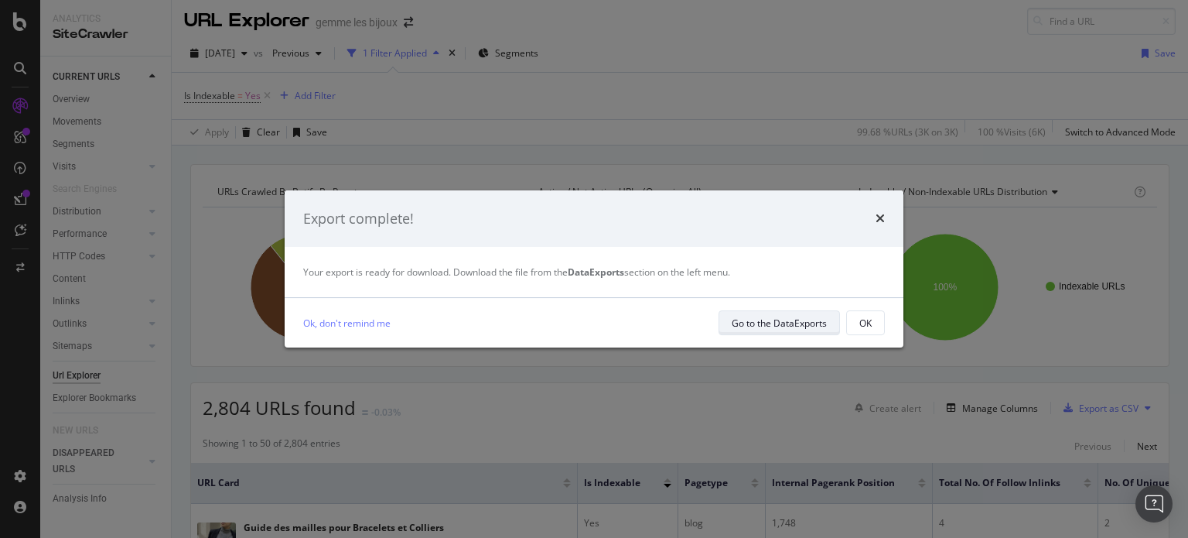
click at [789, 324] on div "Go to the DataExports" at bounding box center [779, 322] width 95 height 13
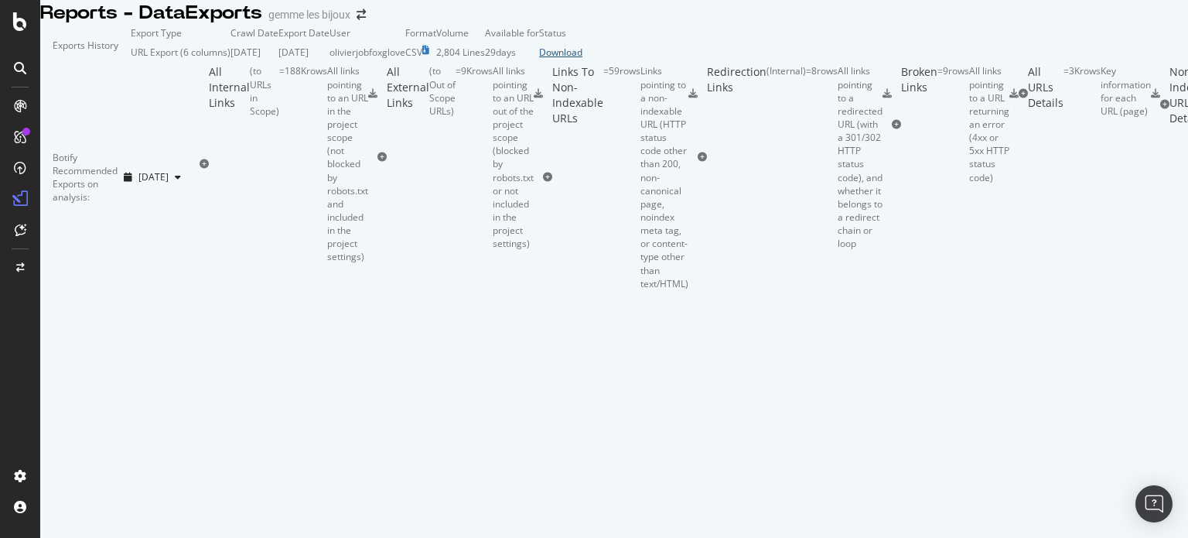
click at [583, 59] on div "Download" at bounding box center [560, 52] width 43 height 13
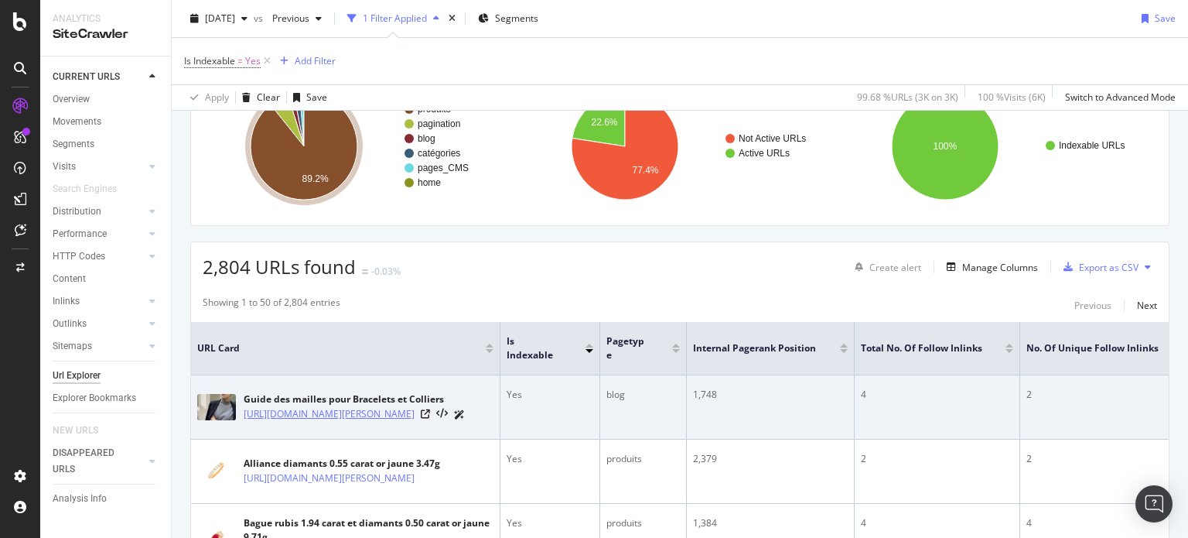
scroll to position [155, 0]
